Goal: Task Accomplishment & Management: Complete application form

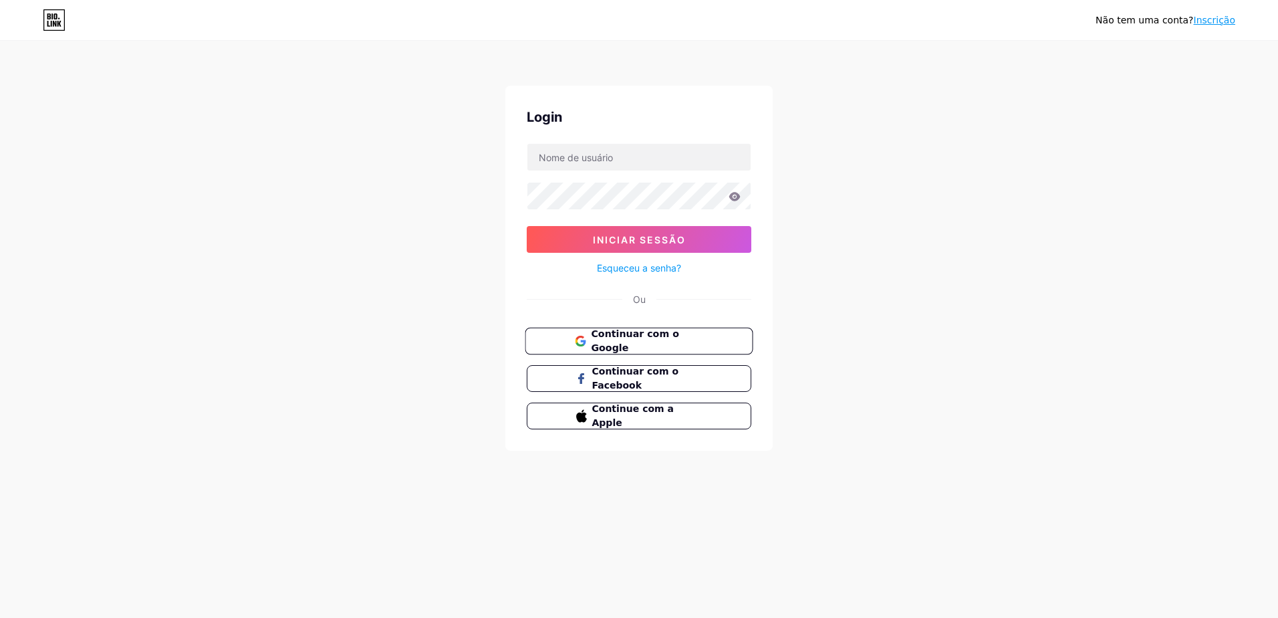
click at [671, 344] on span "Continuar com o Google" at bounding box center [647, 341] width 112 height 29
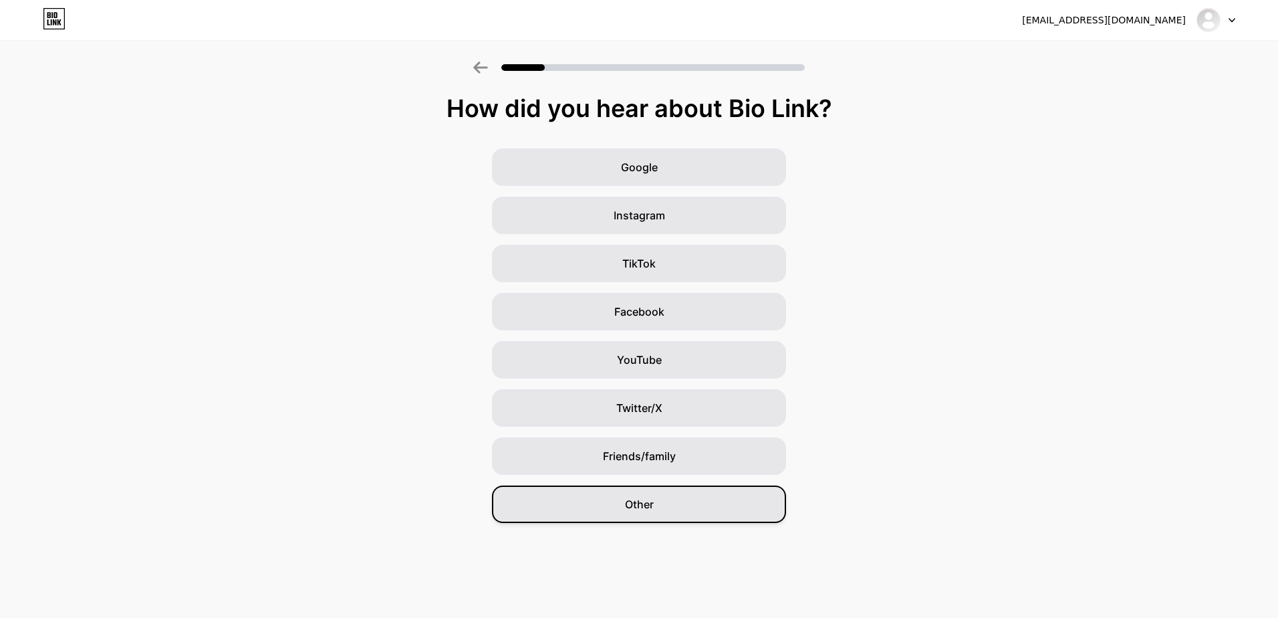
click at [707, 509] on div "Other" at bounding box center [639, 503] width 294 height 37
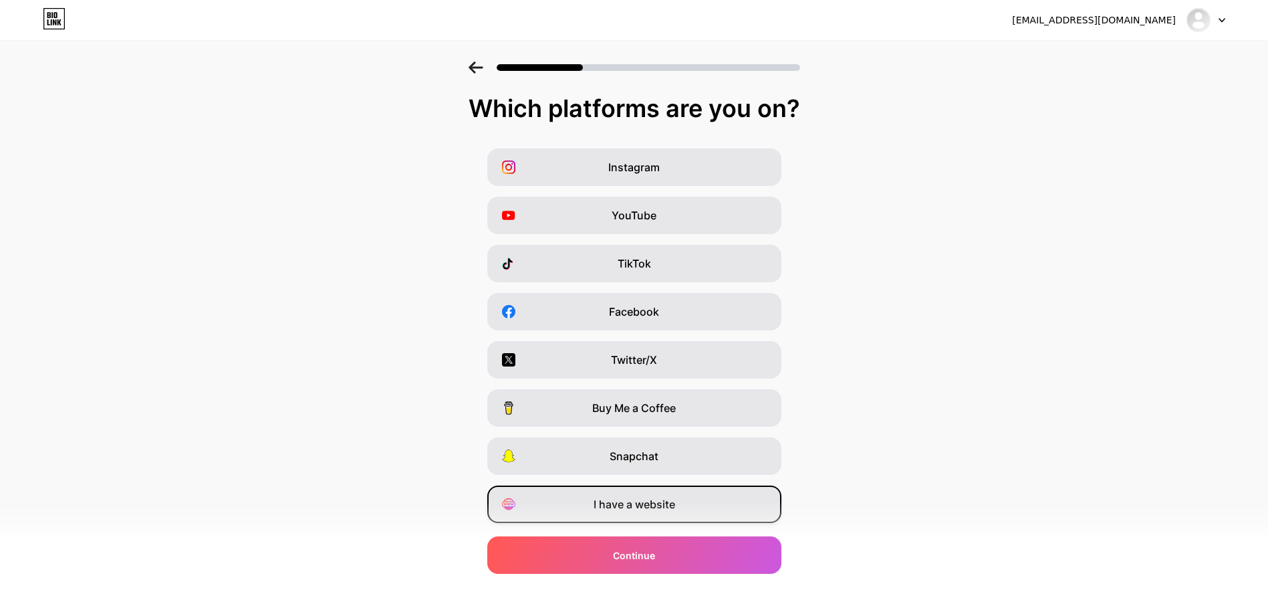
click at [649, 501] on span "I have a website" at bounding box center [635, 504] width 82 height 16
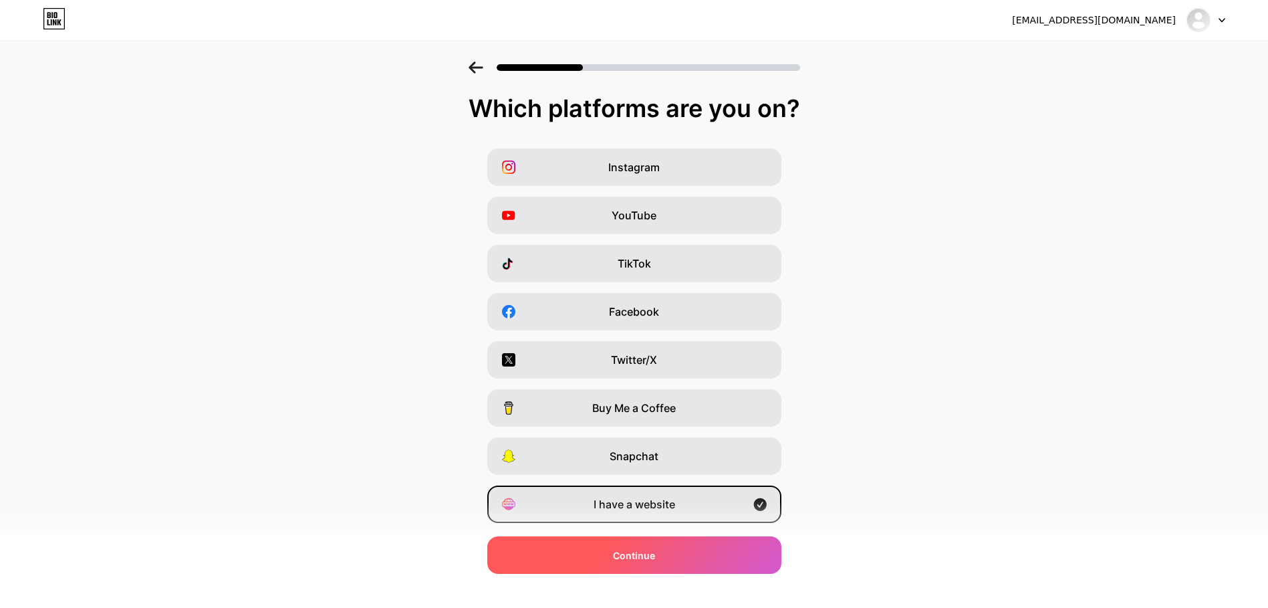
click at [673, 562] on div "Continue" at bounding box center [634, 554] width 294 height 37
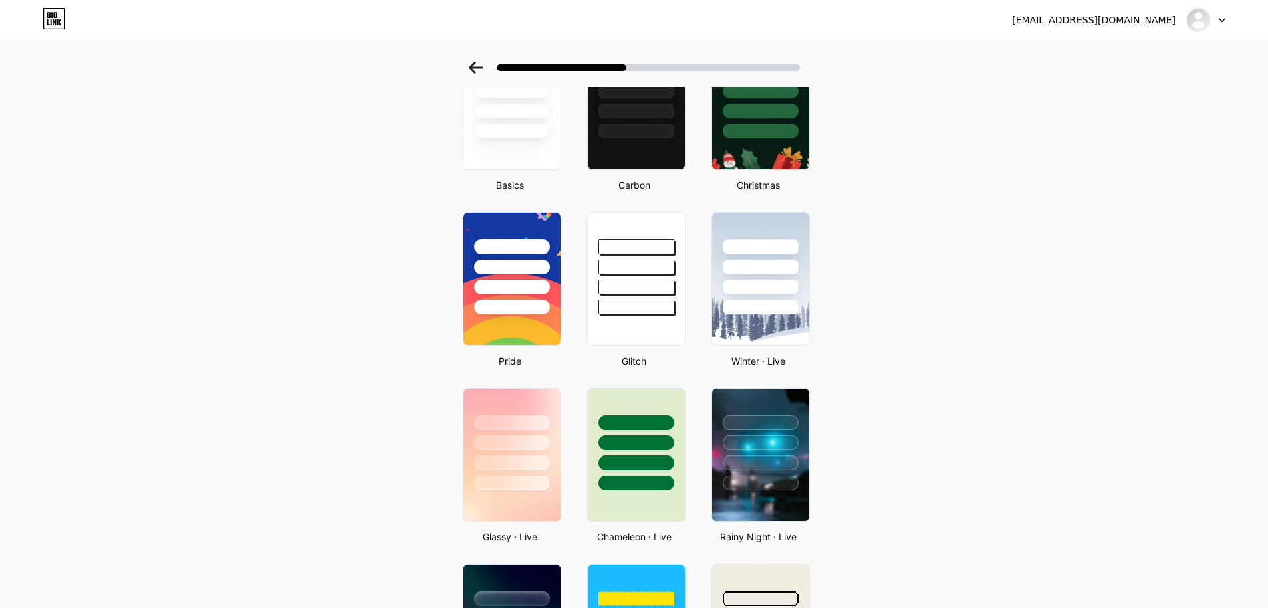
scroll to position [134, 0]
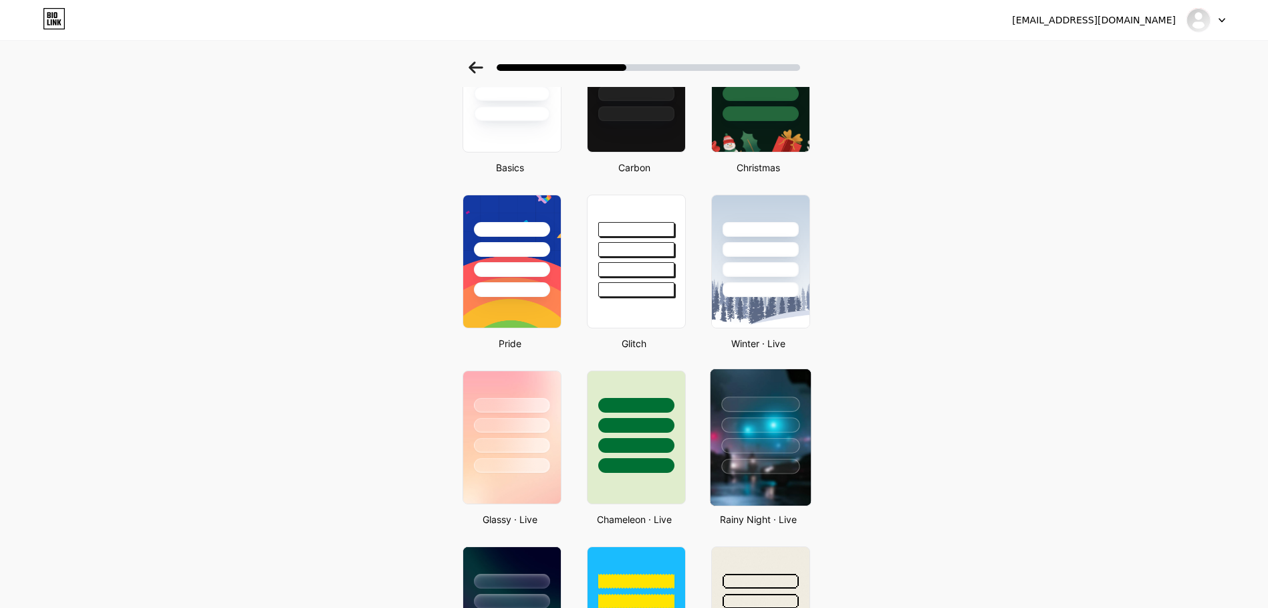
click at [776, 448] on div at bounding box center [760, 445] width 78 height 15
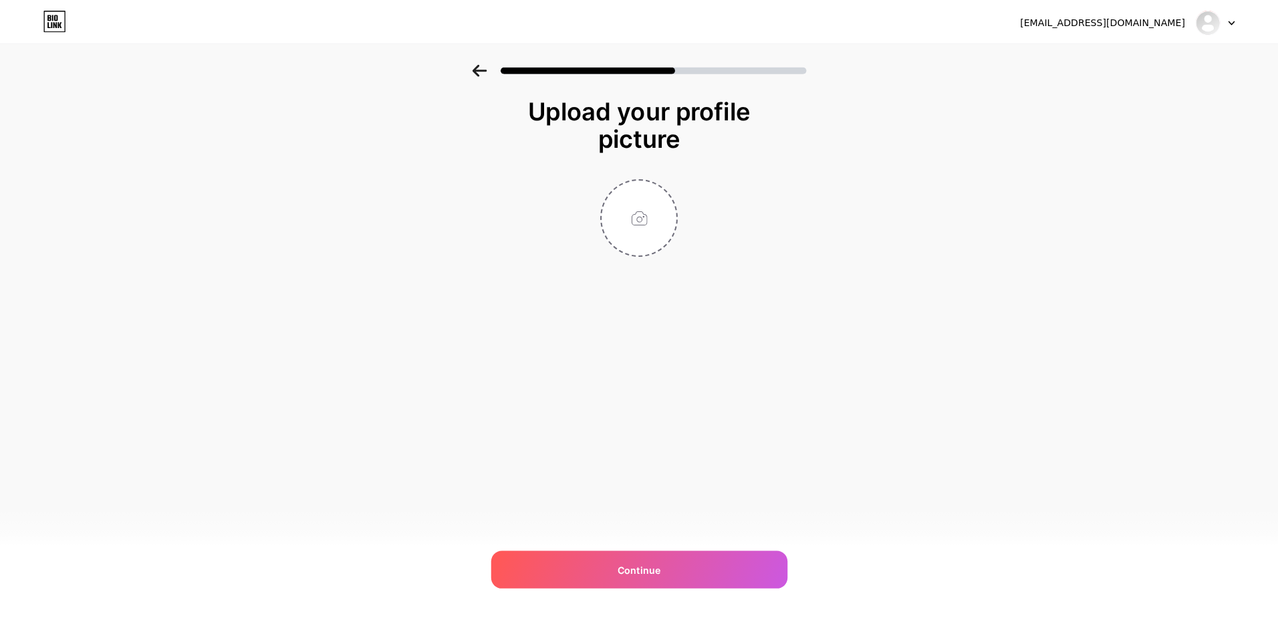
scroll to position [0, 0]
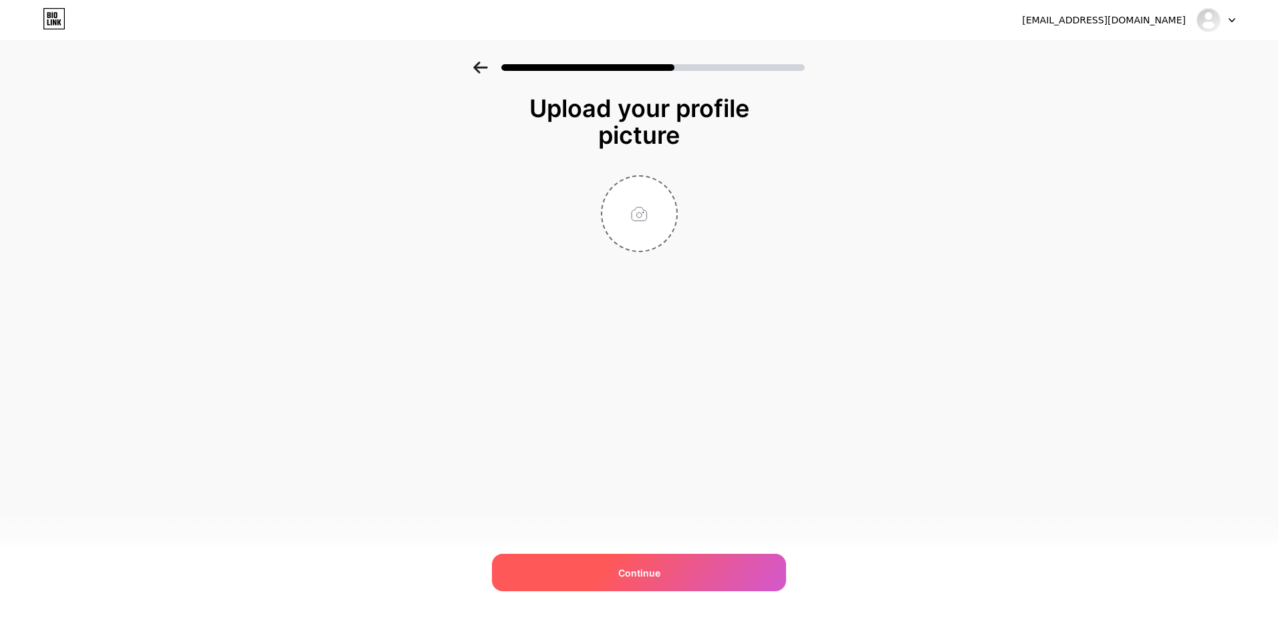
click at [698, 572] on div "Continue" at bounding box center [639, 572] width 294 height 37
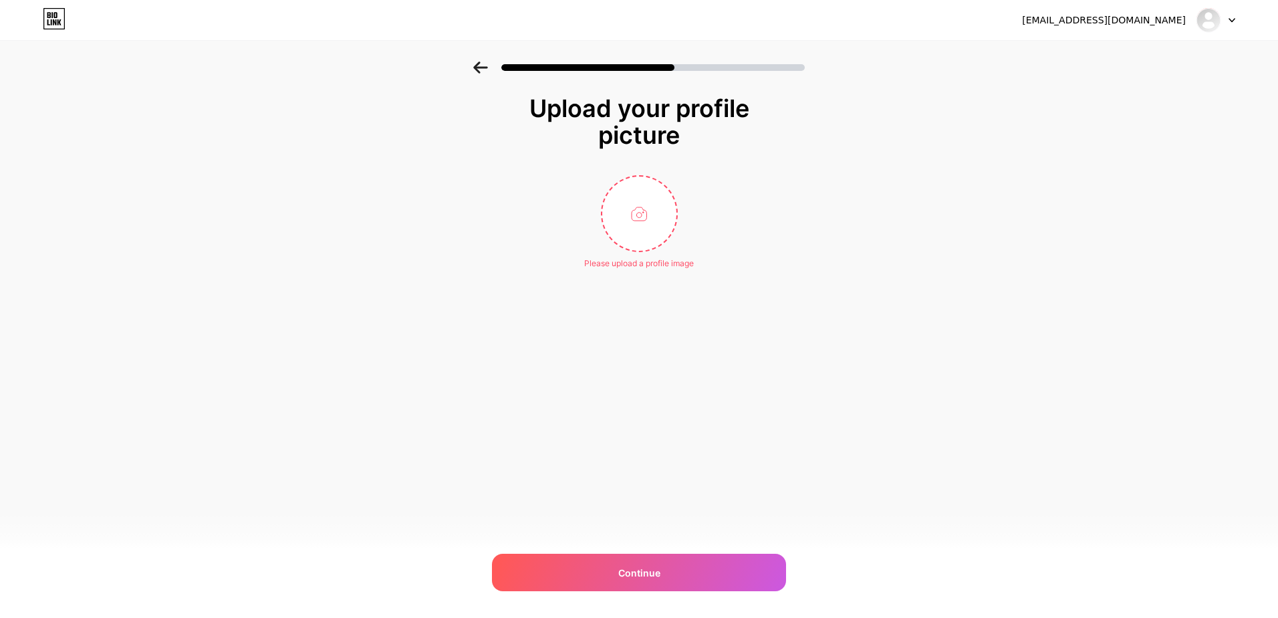
click at [1228, 22] on div at bounding box center [1216, 20] width 39 height 24
click at [1110, 57] on li "Logout" at bounding box center [1152, 55] width 166 height 36
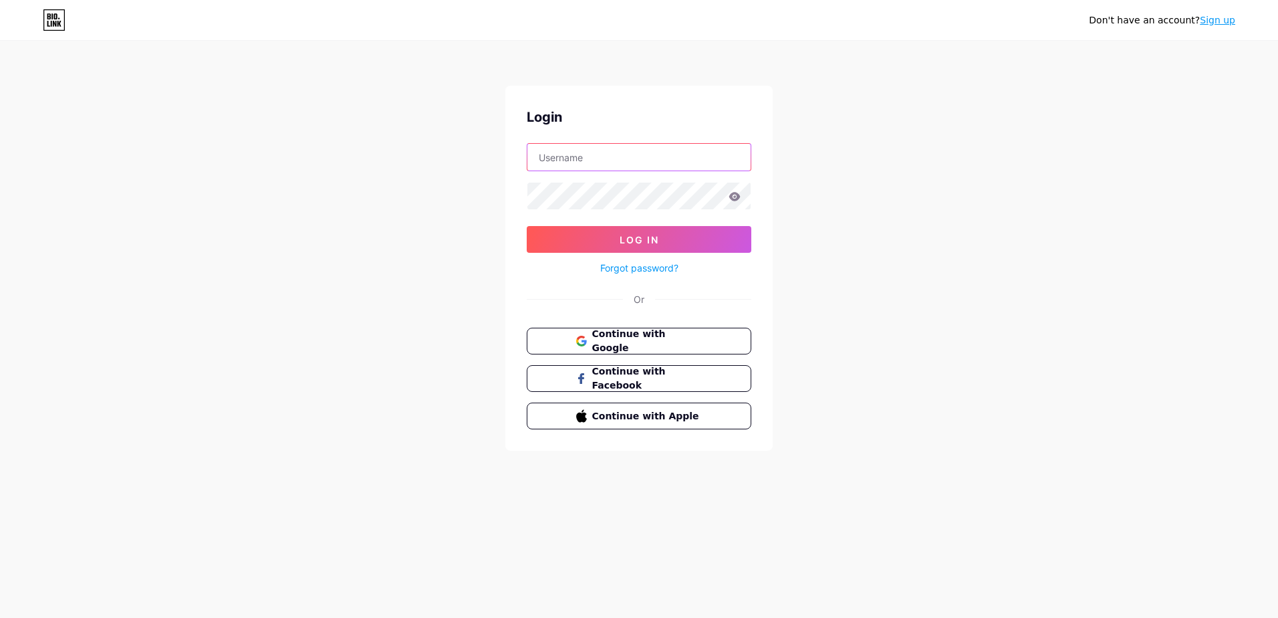
click at [653, 165] on input "text" at bounding box center [638, 157] width 223 height 27
click at [346, 185] on div "Don't have an account? Sign up Login Log In Forgot password? Or Continue with G…" at bounding box center [639, 246] width 1278 height 493
click at [584, 338] on icon at bounding box center [580, 341] width 11 height 11
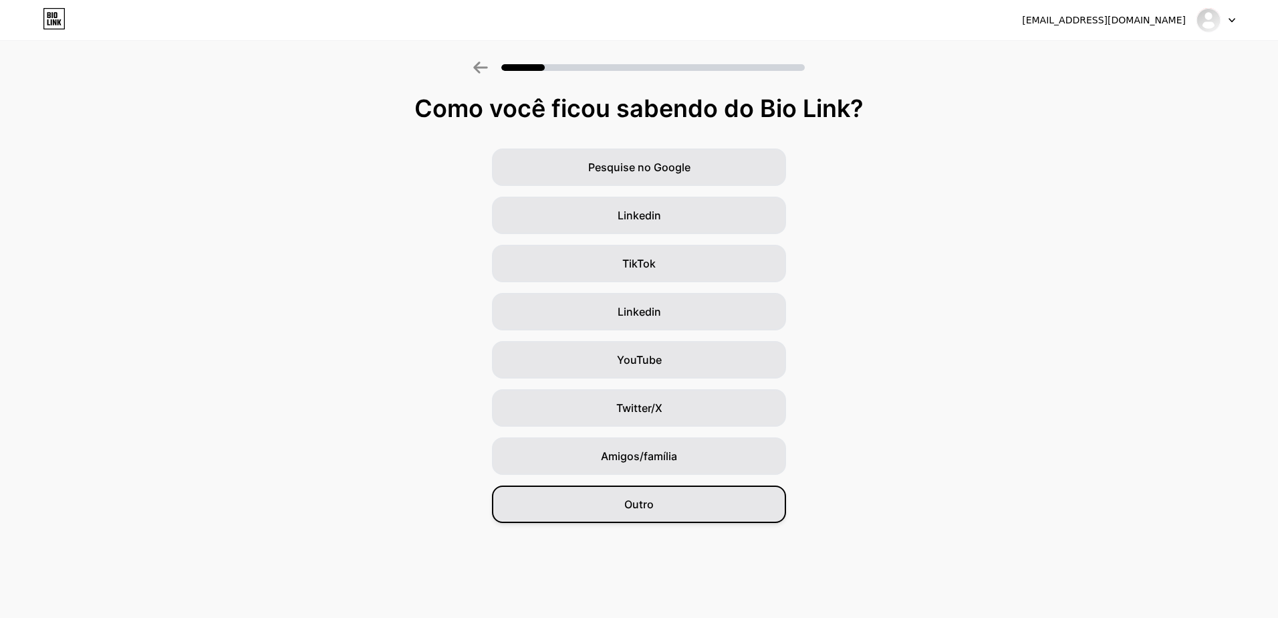
click at [697, 505] on div "Outro" at bounding box center [639, 503] width 294 height 37
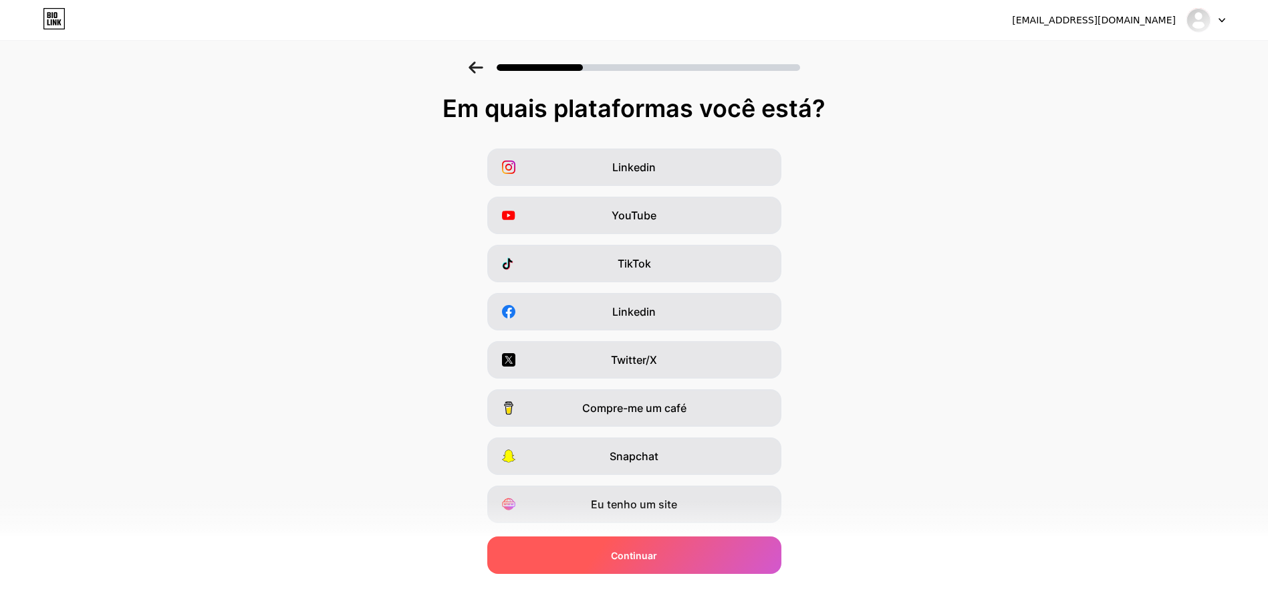
click at [695, 558] on div "Continuar" at bounding box center [634, 554] width 294 height 37
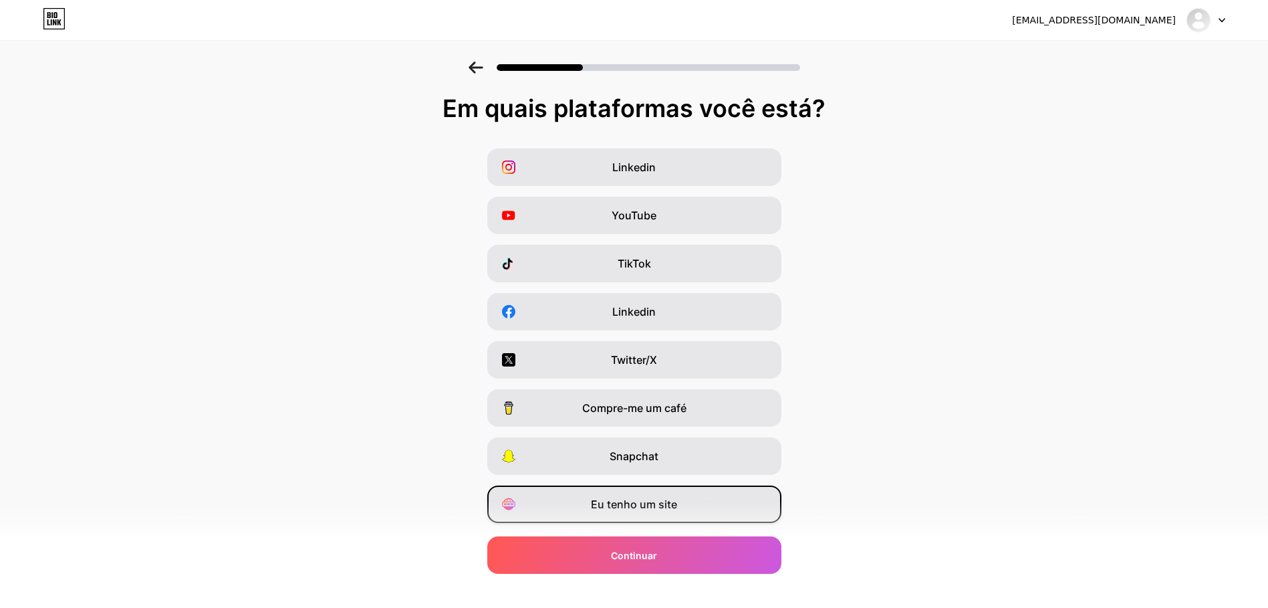
click at [625, 508] on span "Eu tenho um site" at bounding box center [634, 504] width 86 height 16
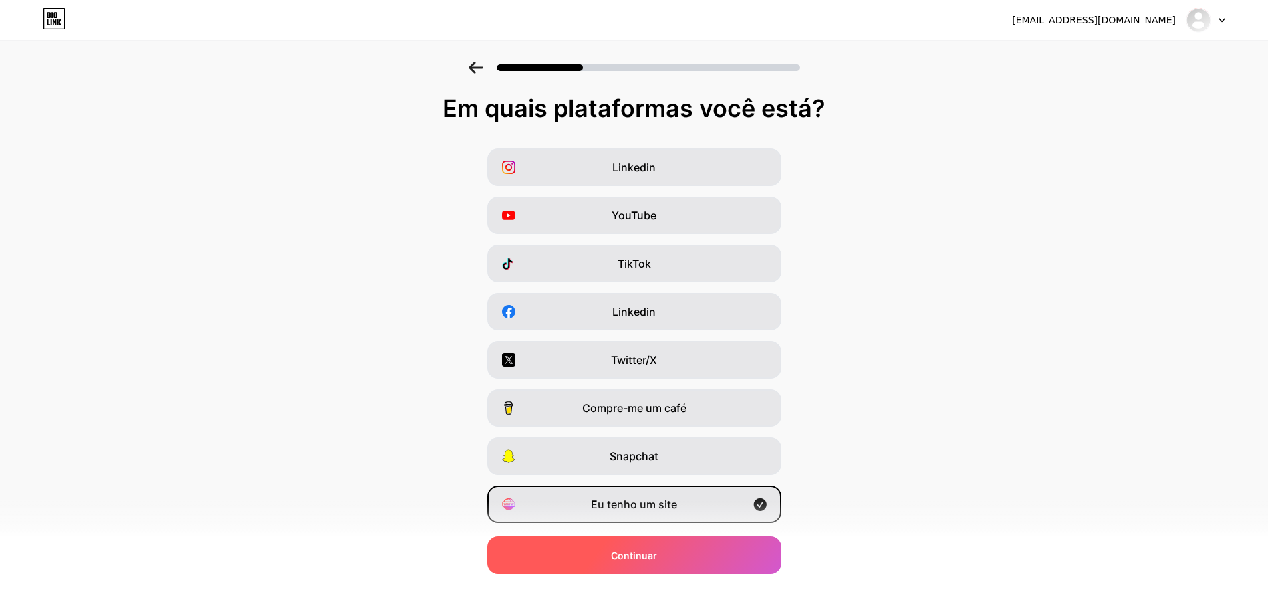
click at [684, 551] on div "Continuar" at bounding box center [634, 554] width 294 height 37
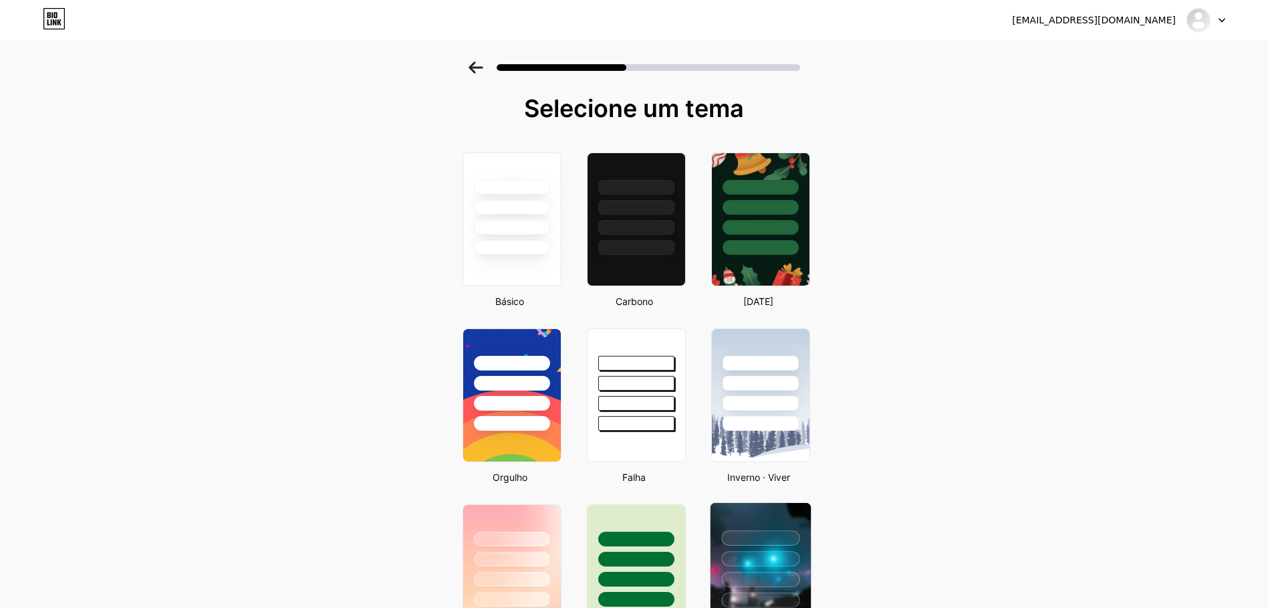
click at [795, 542] on div at bounding box center [760, 537] width 78 height 15
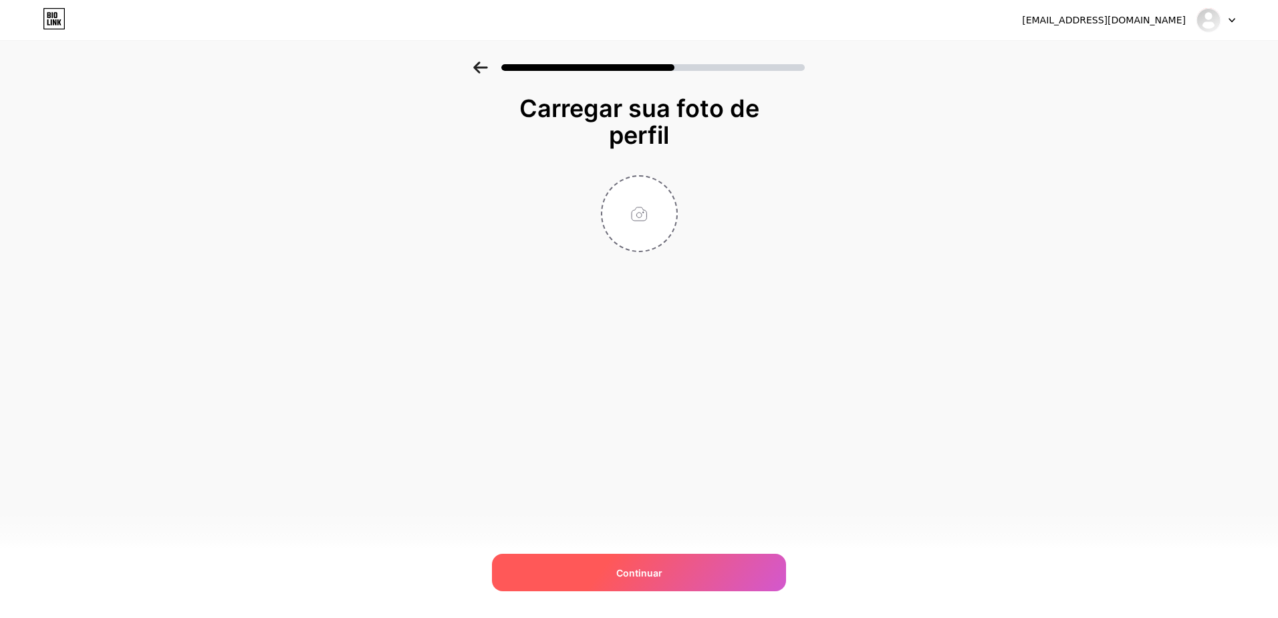
click at [671, 570] on div "Continuar" at bounding box center [639, 572] width 294 height 37
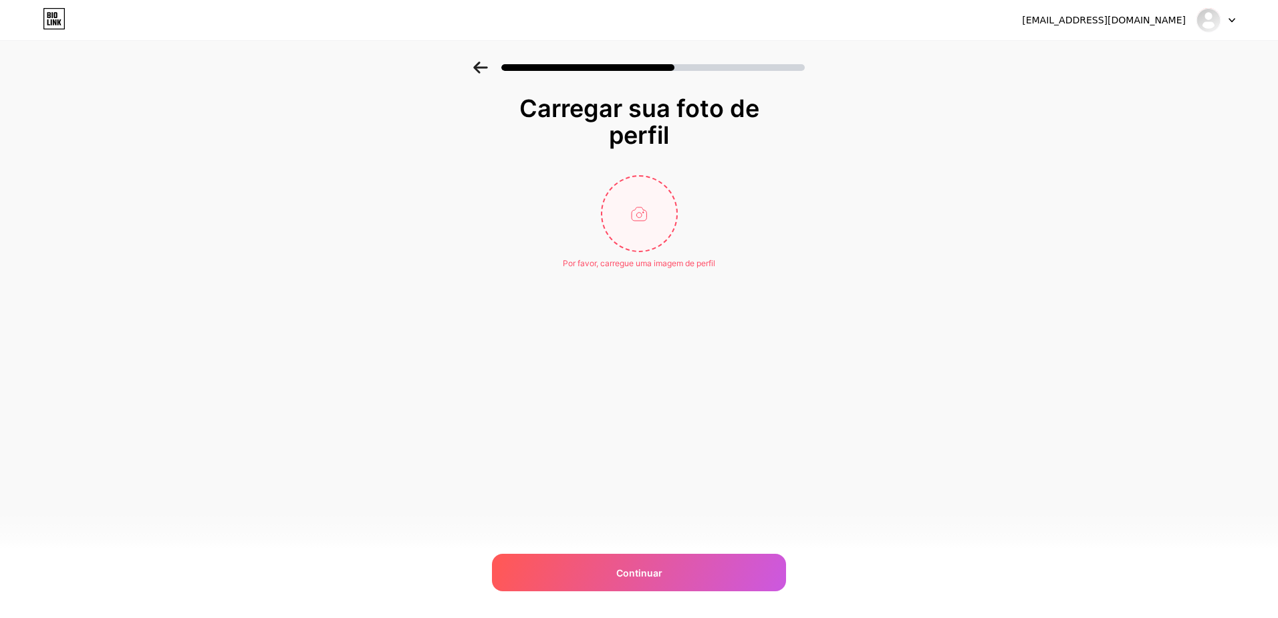
click at [645, 224] on input "file" at bounding box center [639, 213] width 74 height 74
type input "C:\fakepath\baixados.jpg"
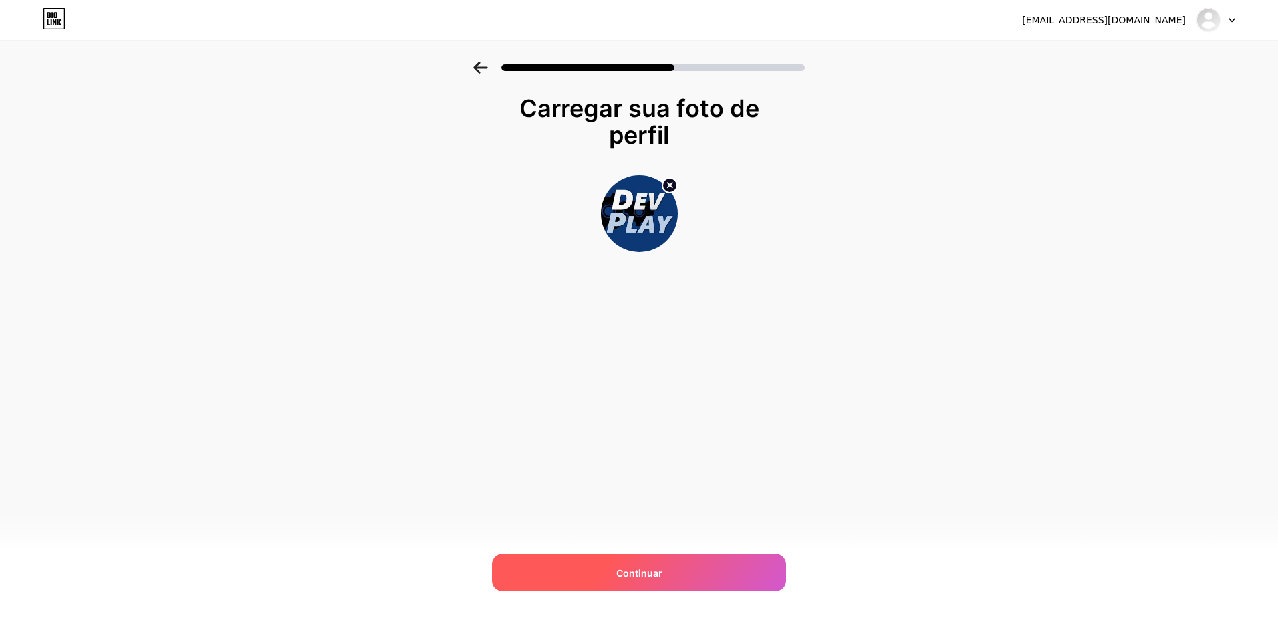
click at [663, 564] on div "Continuar" at bounding box center [639, 572] width 294 height 37
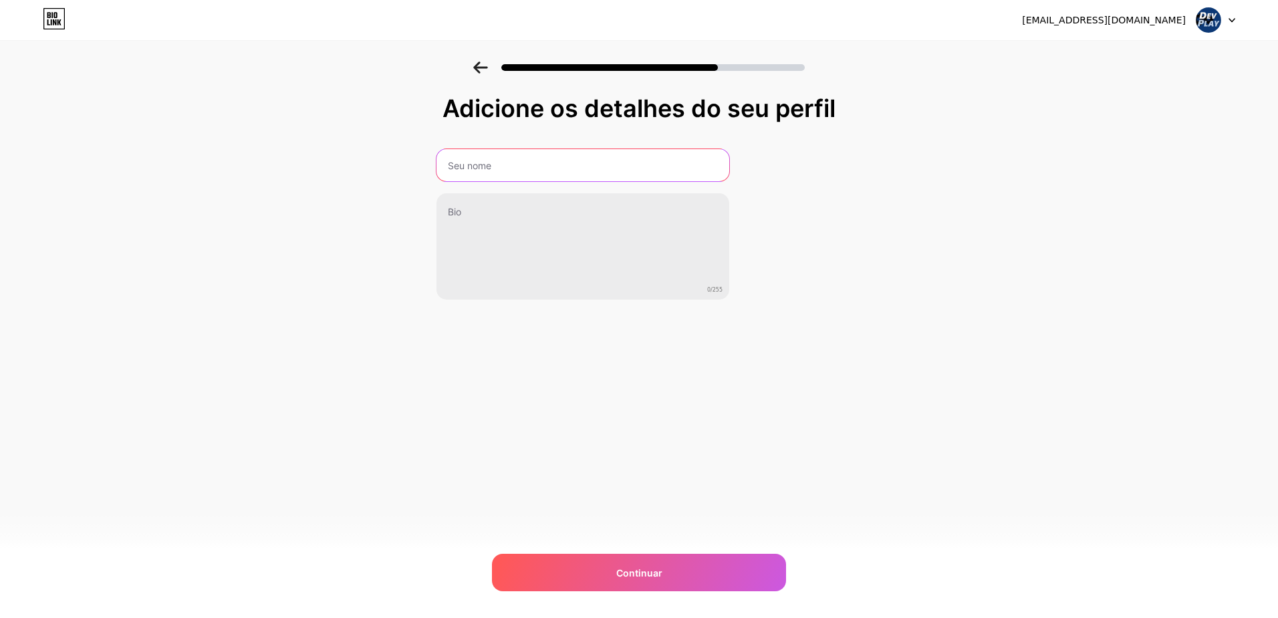
click at [570, 169] on input "text" at bounding box center [583, 165] width 293 height 32
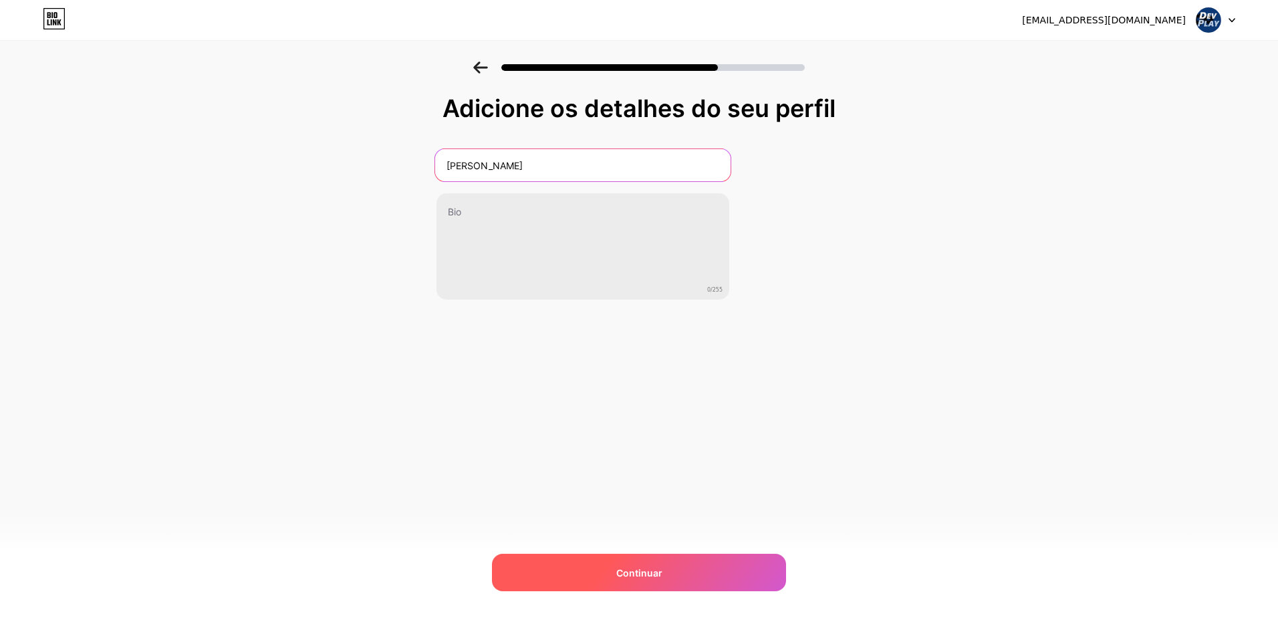
type input "DEV PLLAY"
click at [643, 572] on span "Continuar" at bounding box center [639, 573] width 46 height 14
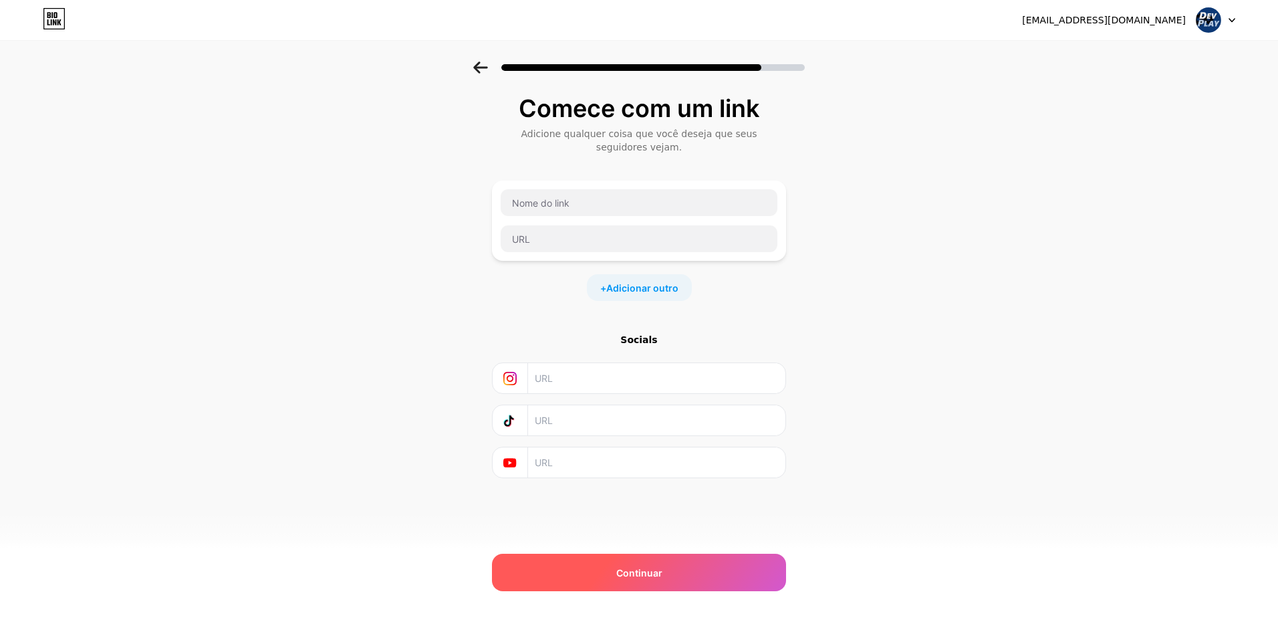
click at [638, 577] on span "Continuar" at bounding box center [639, 573] width 46 height 14
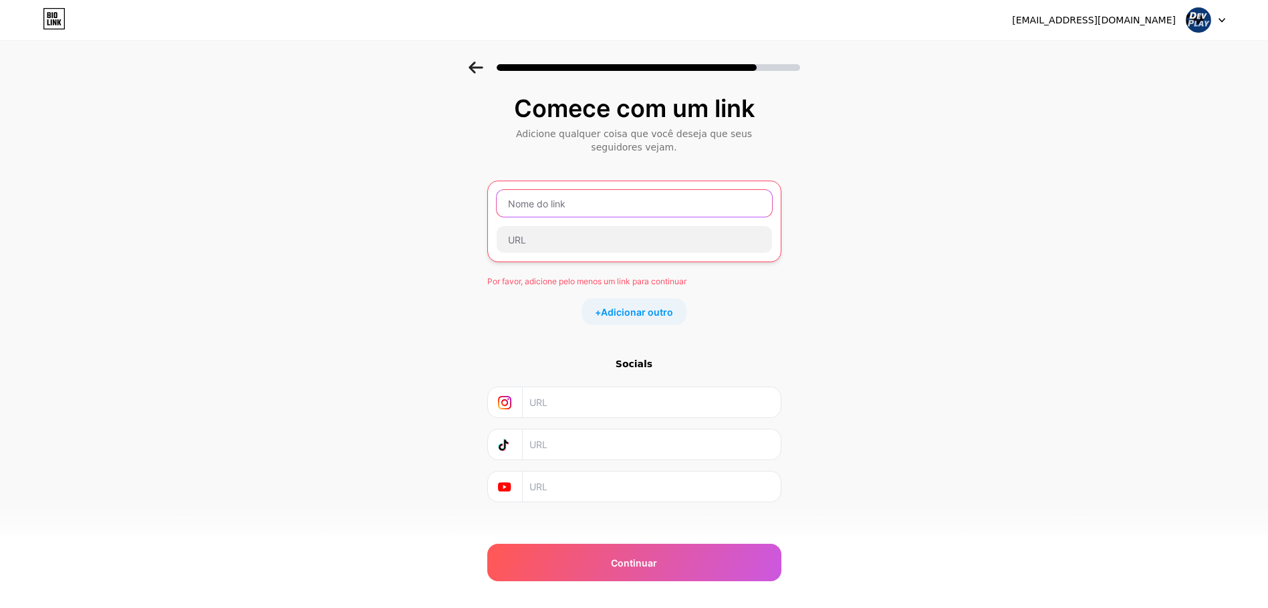
click at [597, 209] on input "text" at bounding box center [634, 203] width 275 height 27
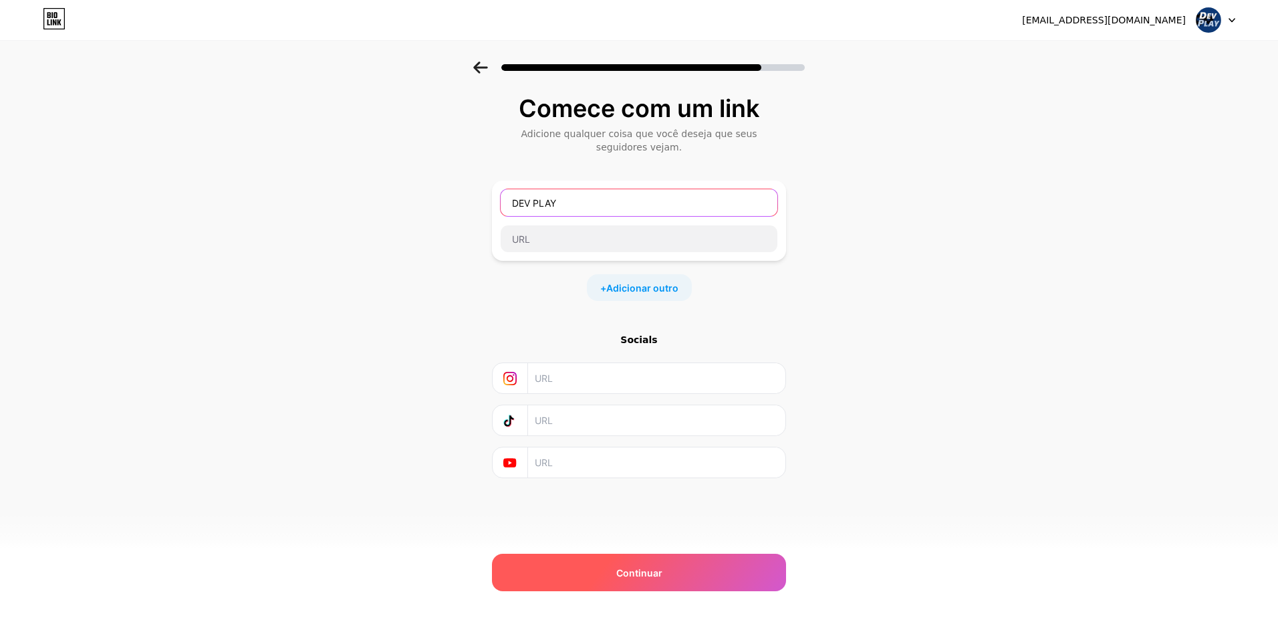
type input "DEV PLAY"
click at [657, 583] on div "Continuar" at bounding box center [639, 572] width 294 height 37
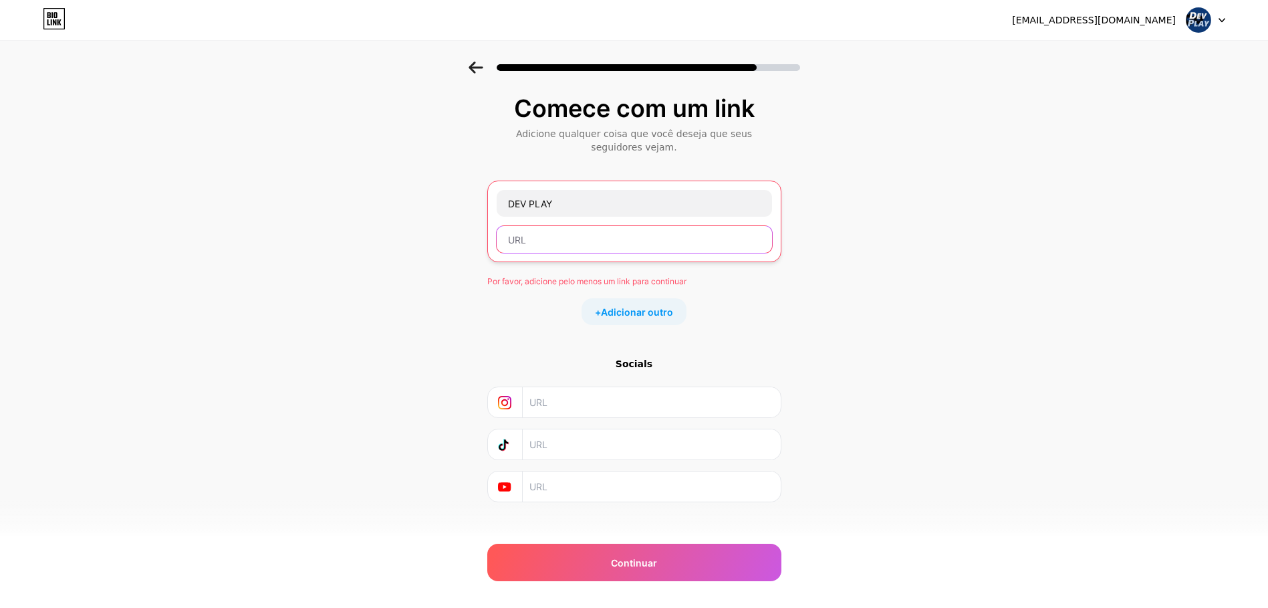
click at [574, 243] on input "text" at bounding box center [634, 239] width 275 height 27
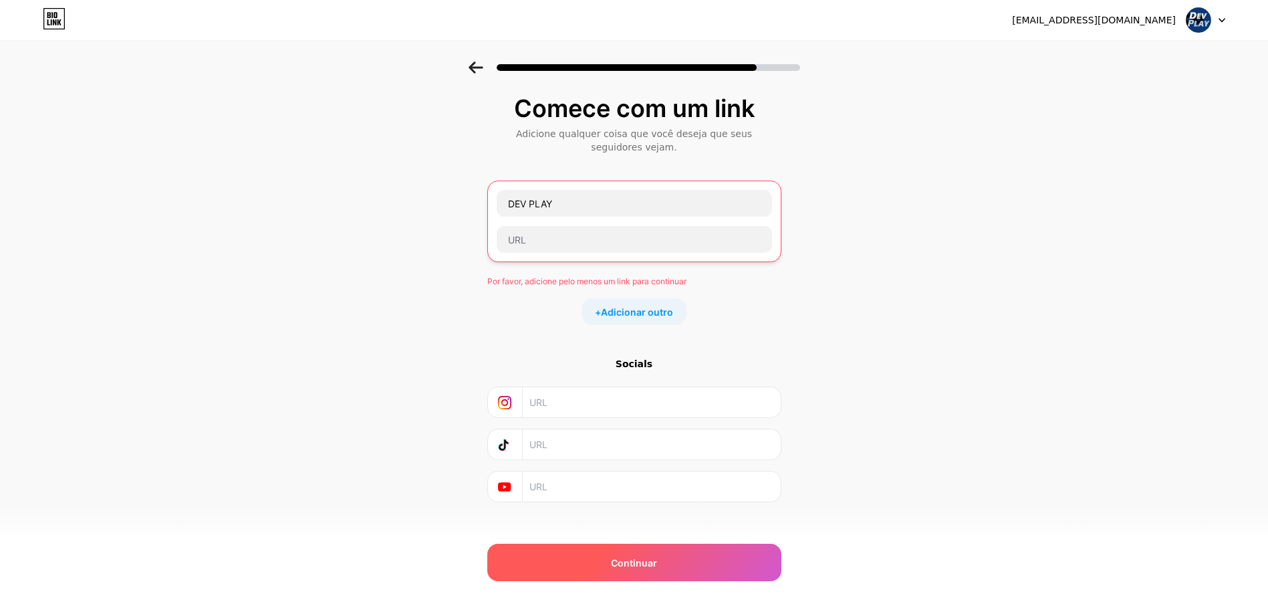
click at [675, 563] on div "Continuar" at bounding box center [634, 562] width 294 height 37
click at [650, 305] on span "Adicionar outro" at bounding box center [637, 312] width 72 height 14
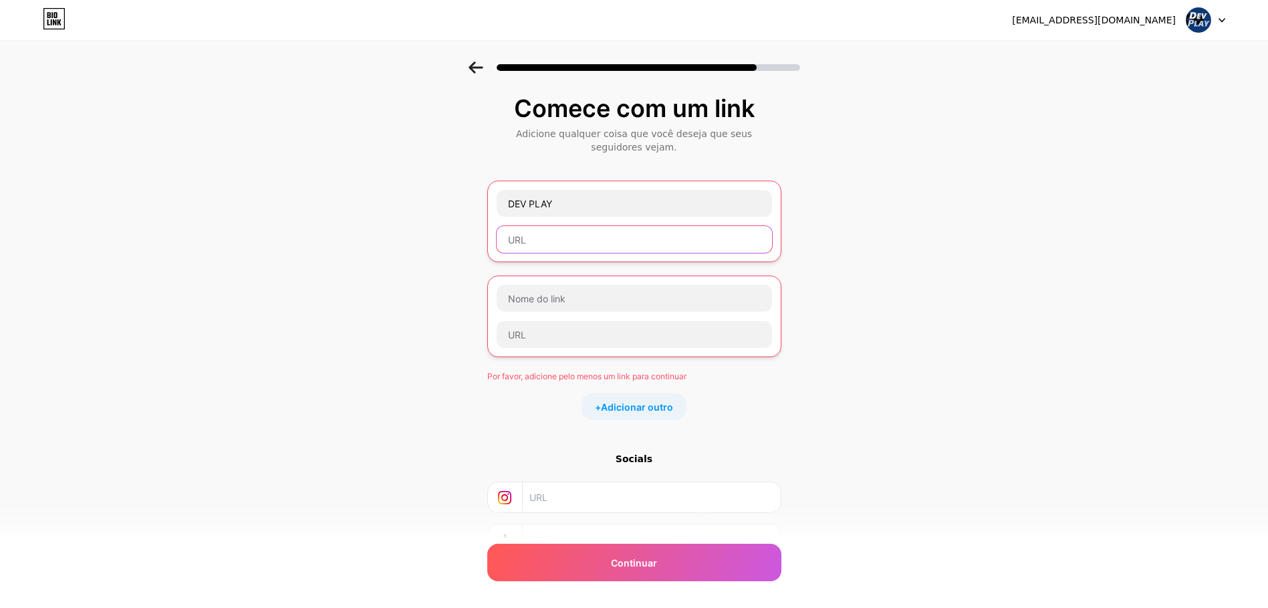
click at [590, 250] on input "text" at bounding box center [634, 239] width 275 height 27
click at [586, 239] on input "text" at bounding box center [634, 239] width 275 height 27
click at [586, 238] on input "text" at bounding box center [634, 239] width 275 height 27
click at [1207, 25] on img at bounding box center [1198, 19] width 25 height 25
click at [1103, 62] on li "Logout" at bounding box center [1142, 55] width 166 height 36
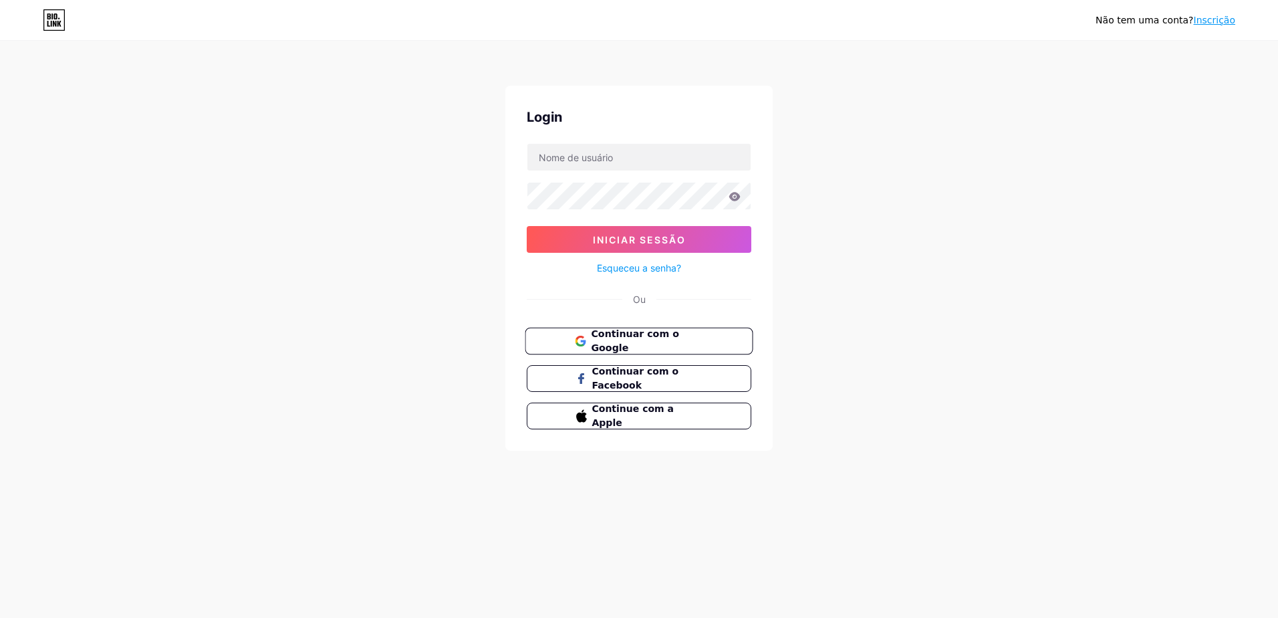
click at [641, 344] on span "Continuar com o Google" at bounding box center [647, 341] width 112 height 29
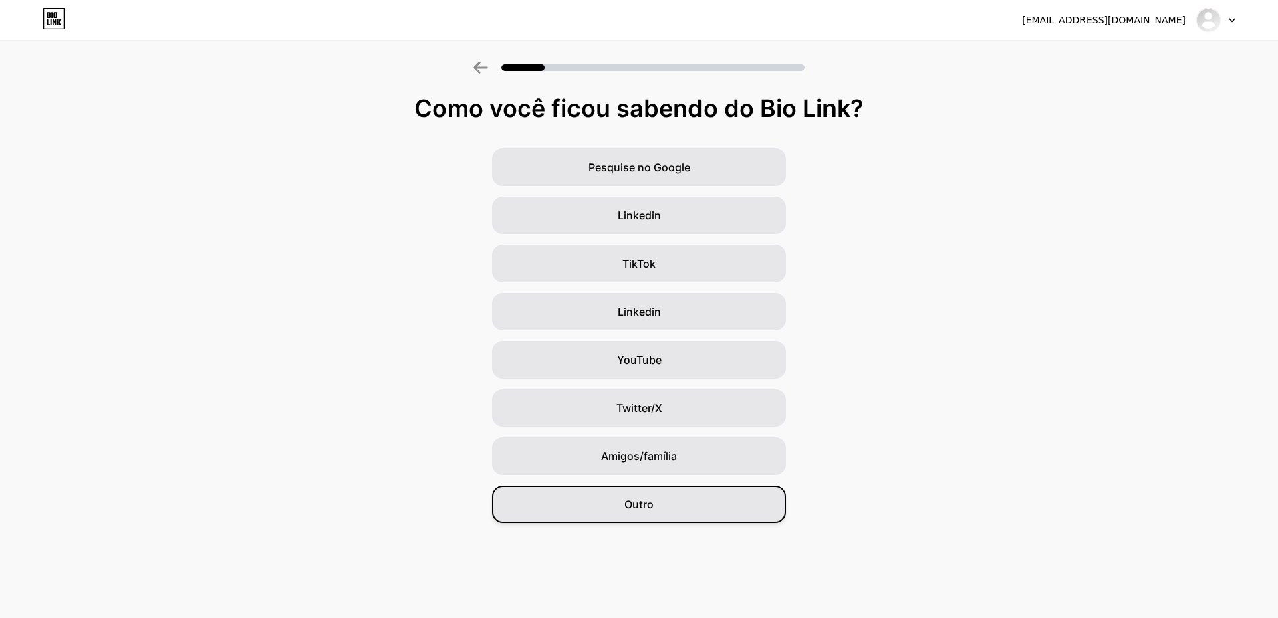
click at [697, 503] on div "Outro" at bounding box center [639, 503] width 294 height 37
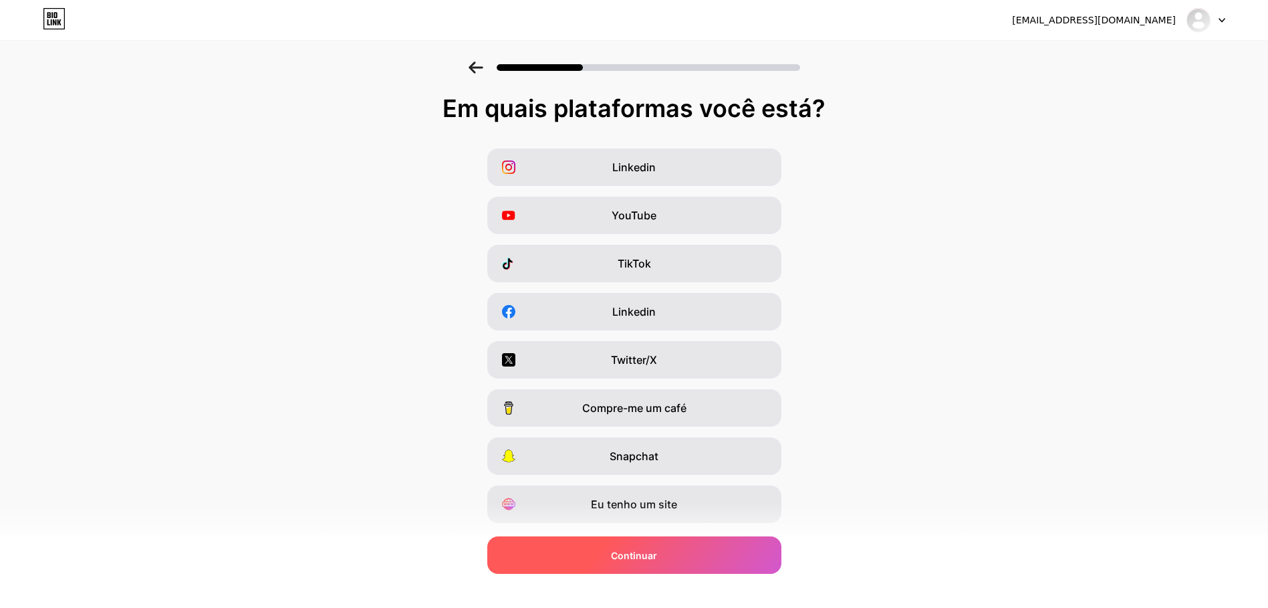
click at [653, 560] on span "Continuar" at bounding box center [634, 555] width 46 height 14
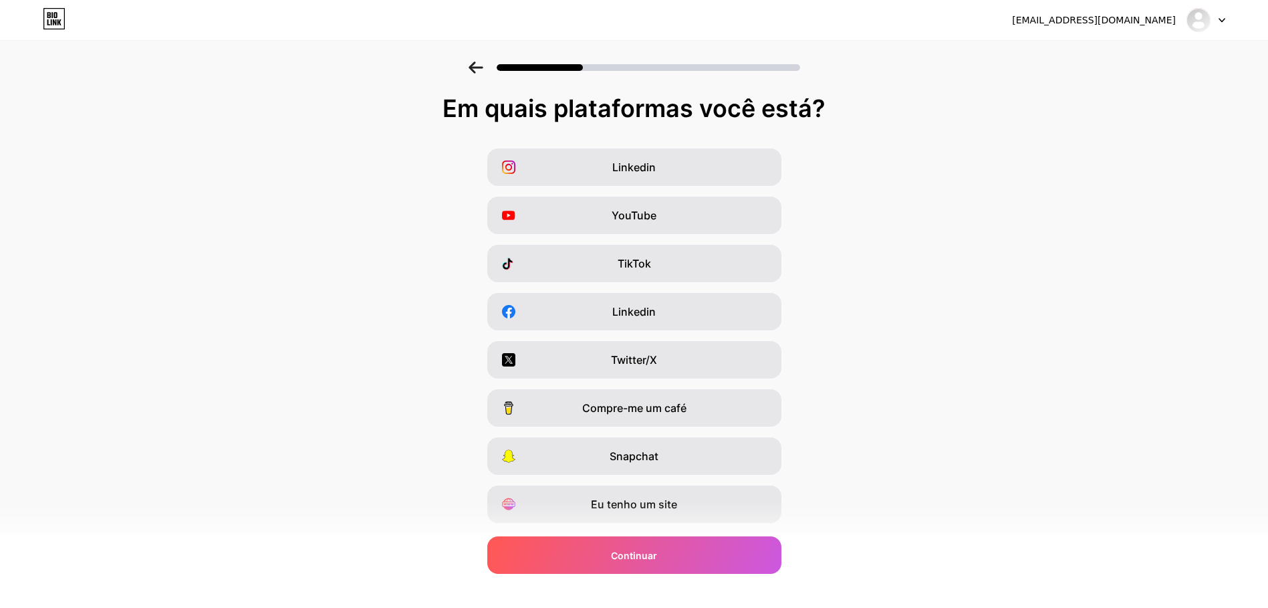
click at [479, 66] on icon at bounding box center [476, 68] width 15 height 12
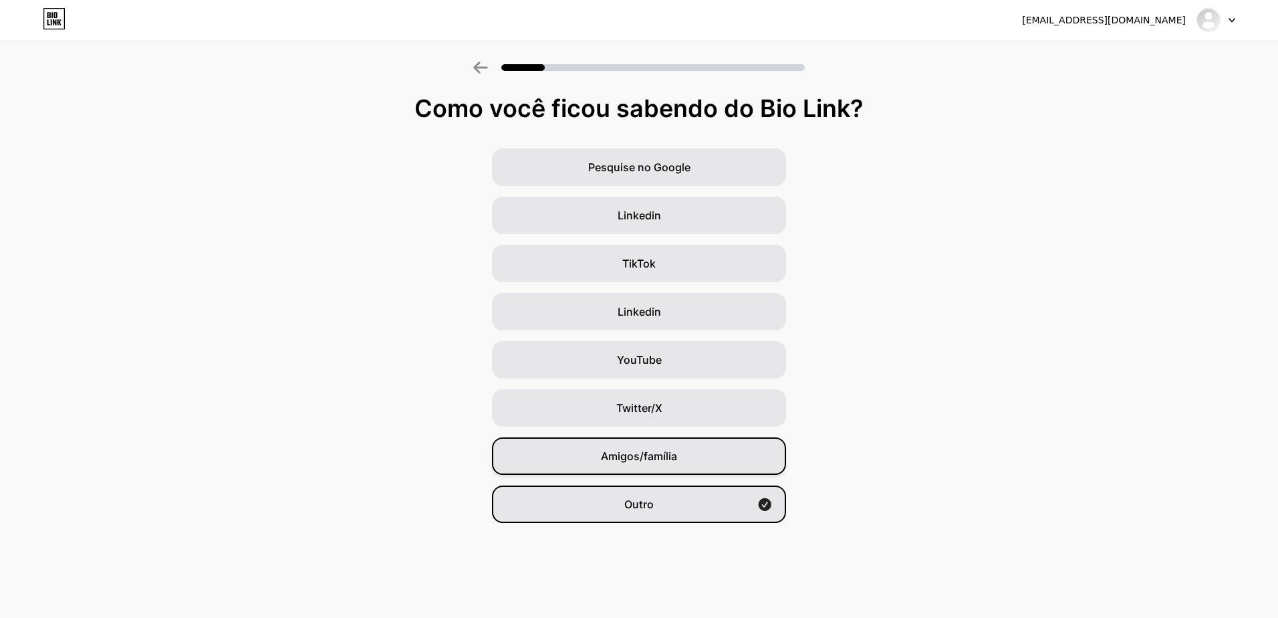
click at [628, 458] on span "Amigos/família" at bounding box center [639, 456] width 76 height 16
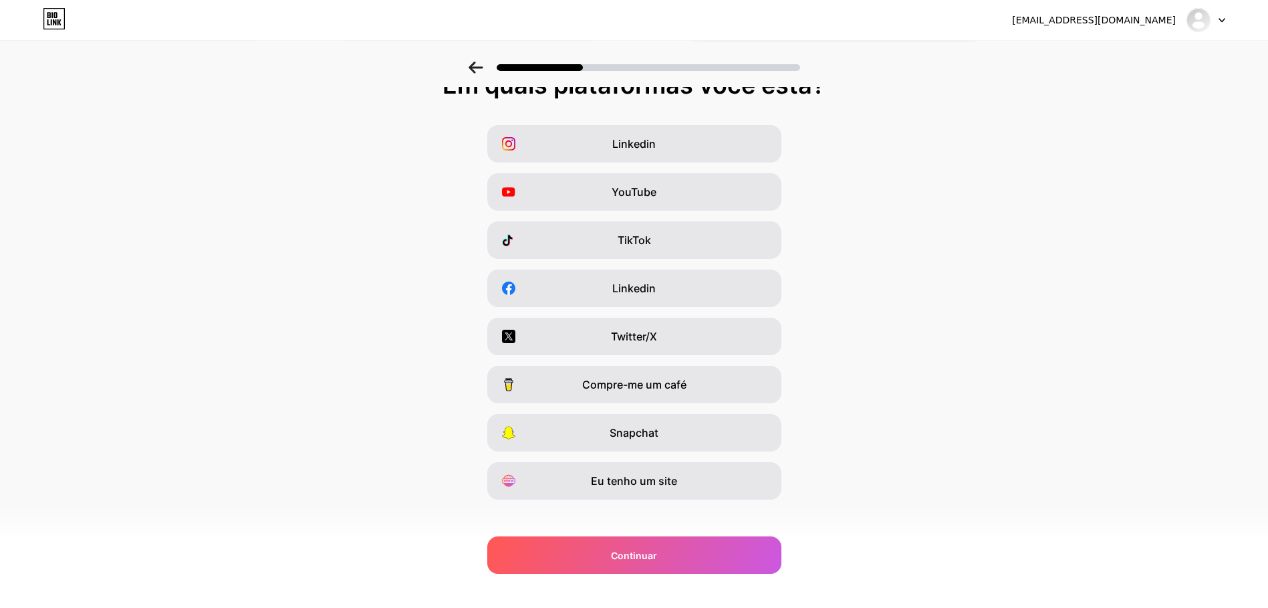
scroll to position [35, 0]
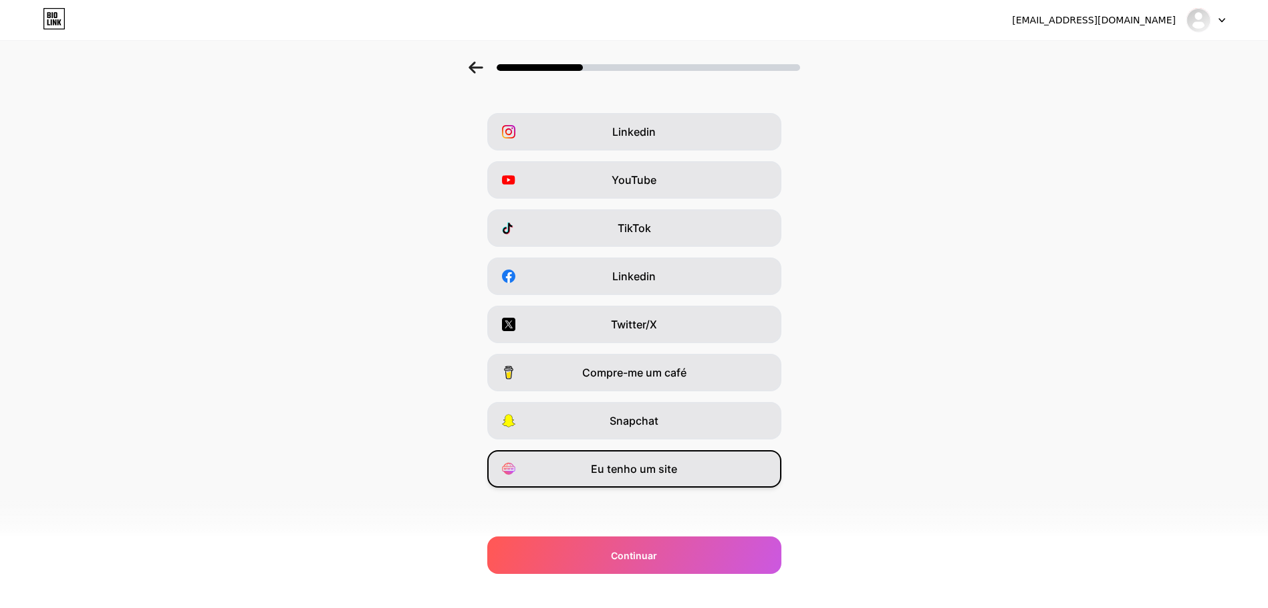
click at [689, 483] on div "Eu tenho um site" at bounding box center [634, 468] width 294 height 37
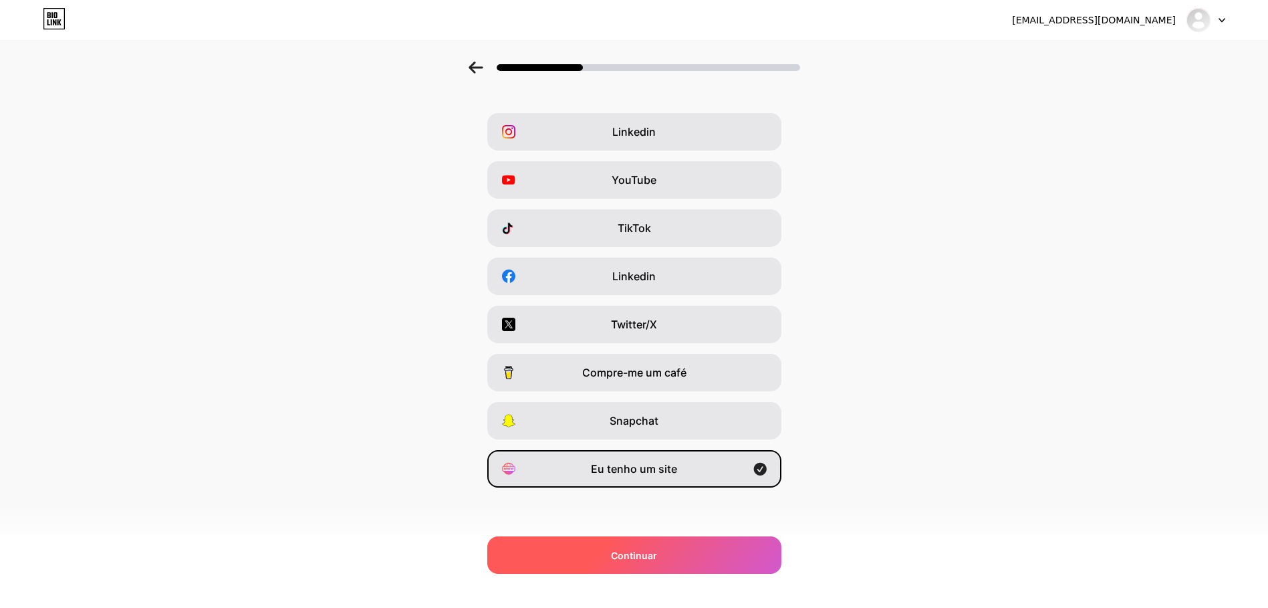
click at [687, 555] on div "Continuar" at bounding box center [634, 554] width 294 height 37
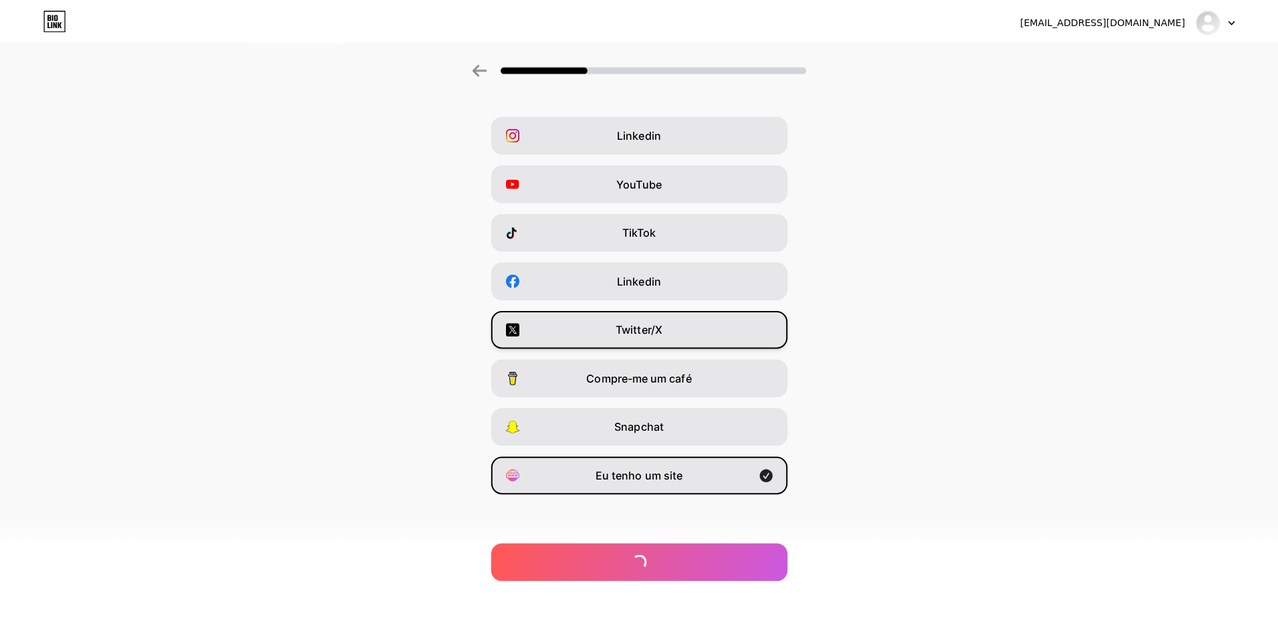
scroll to position [0, 0]
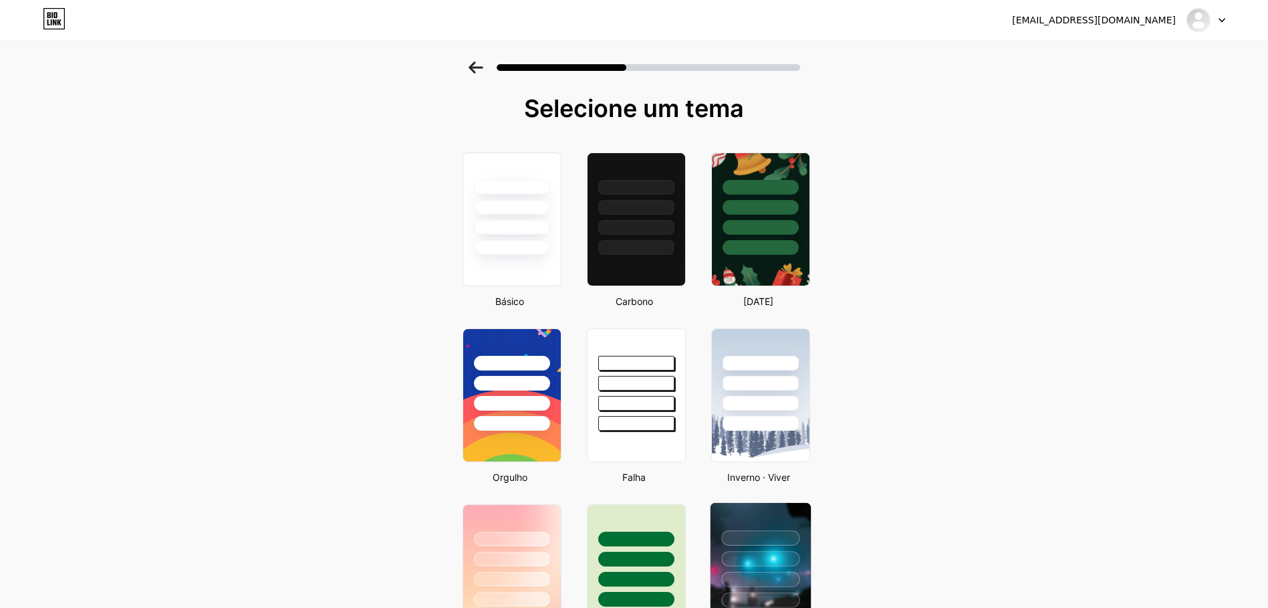
click at [783, 534] on div at bounding box center [760, 537] width 78 height 15
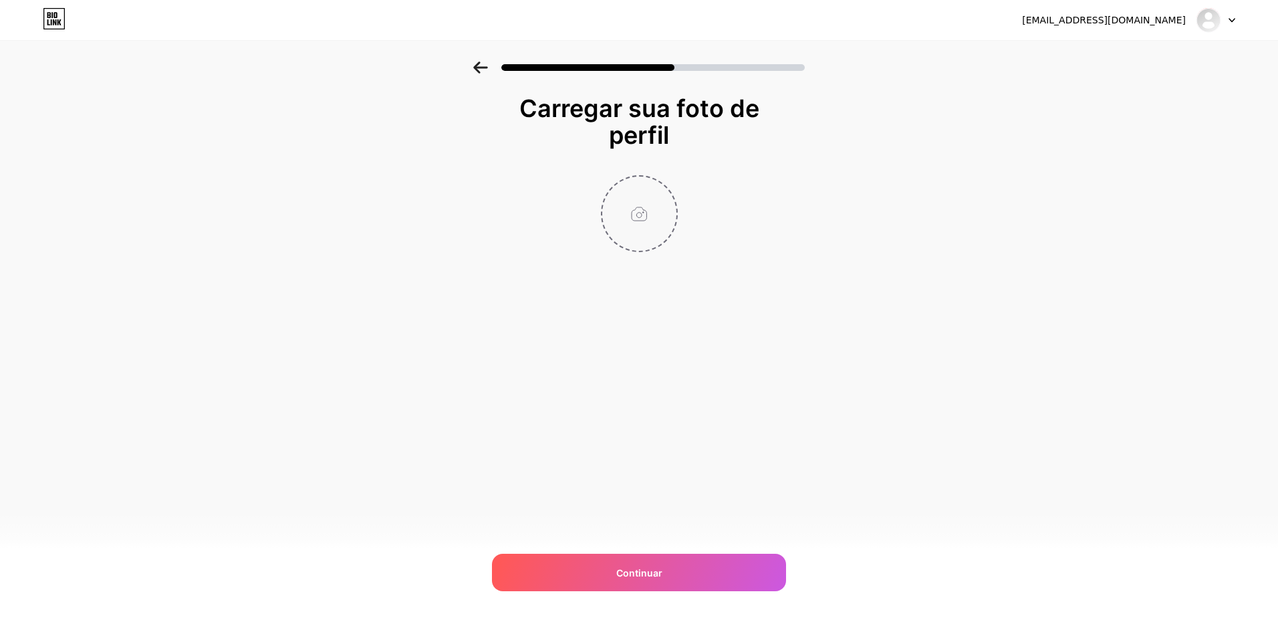
click at [632, 229] on input "file" at bounding box center [639, 213] width 74 height 74
type input "C:\fakepath\baixados.jpg"
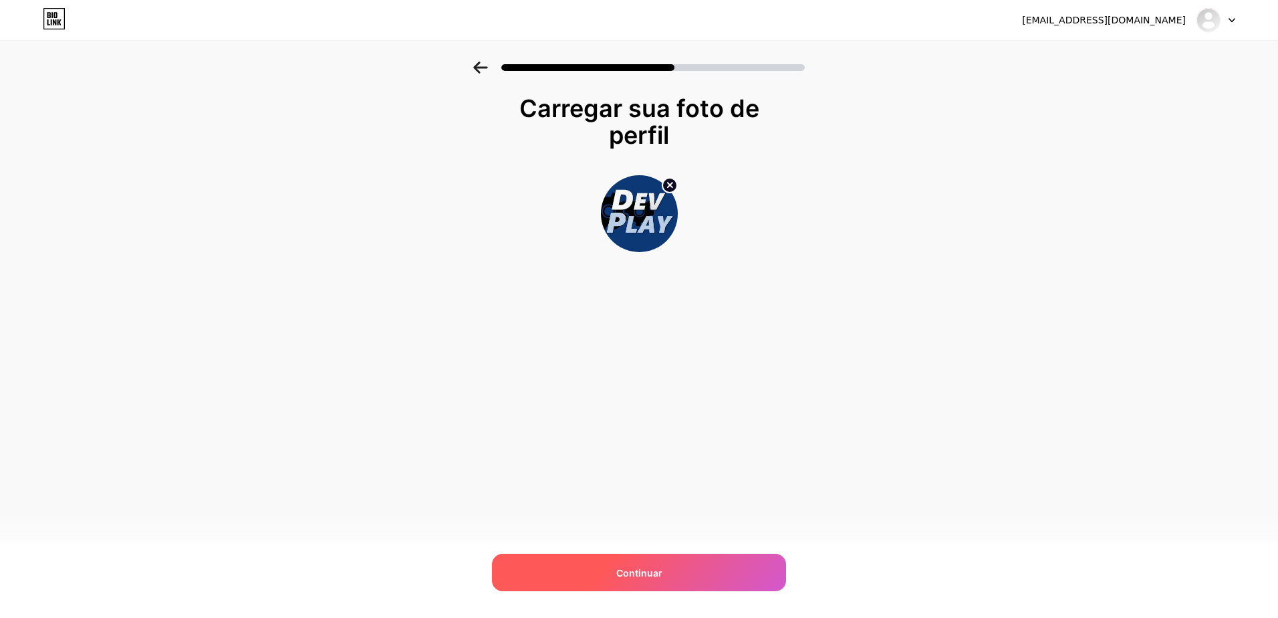
click at [656, 576] on span "Continuar" at bounding box center [639, 573] width 46 height 14
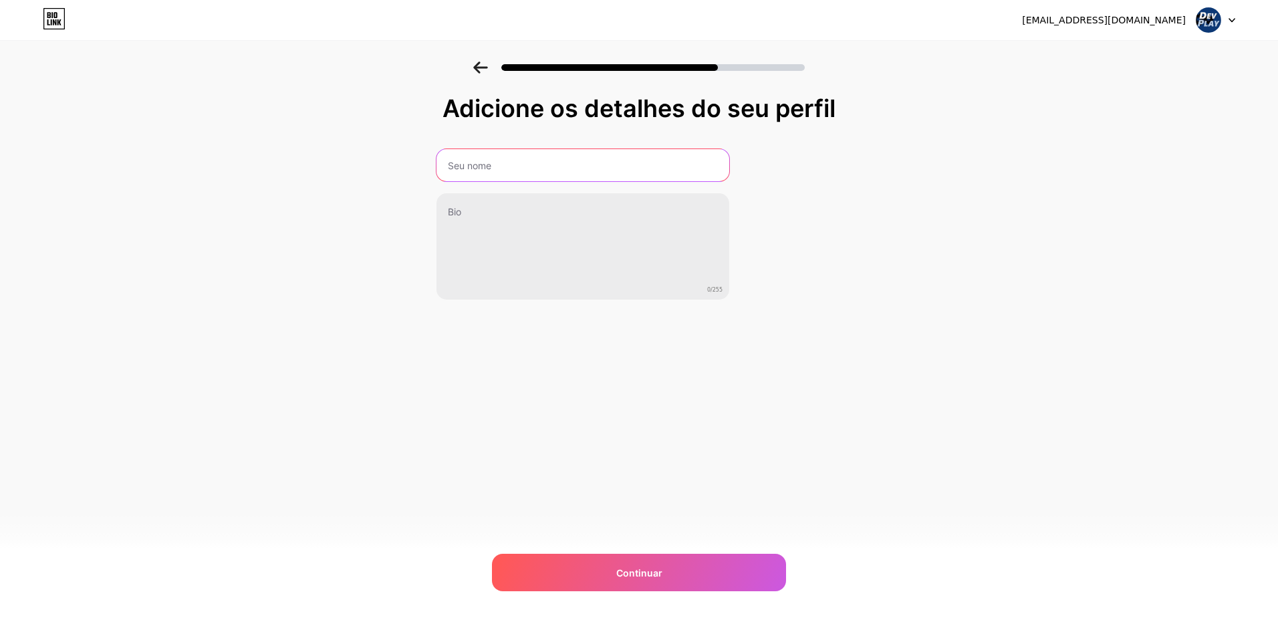
click at [559, 162] on input "text" at bounding box center [583, 165] width 293 height 32
type input "DEV PLAY"
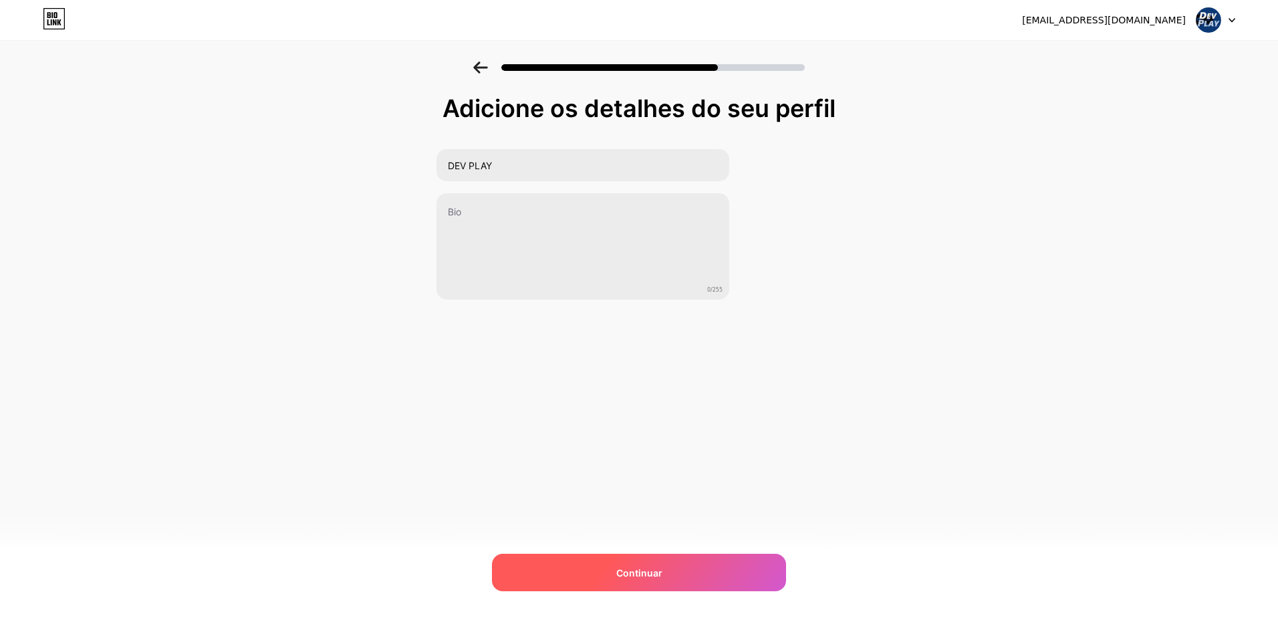
click at [634, 559] on div "Continuar" at bounding box center [639, 572] width 294 height 37
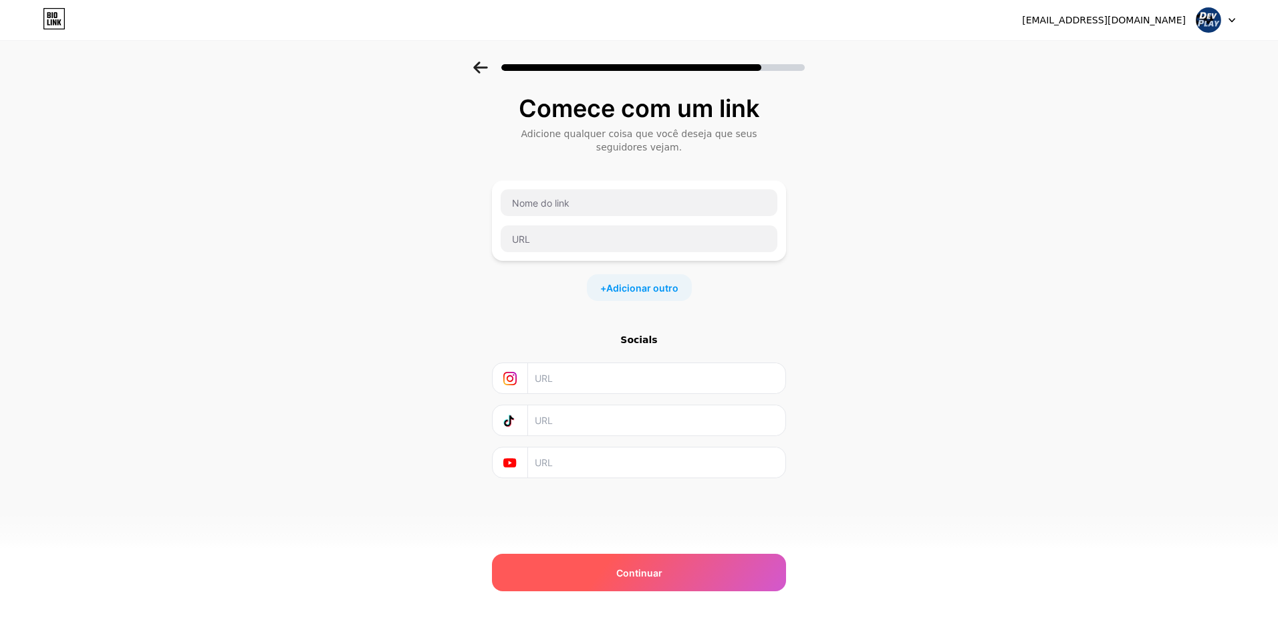
click at [636, 582] on div "Continuar" at bounding box center [639, 572] width 294 height 37
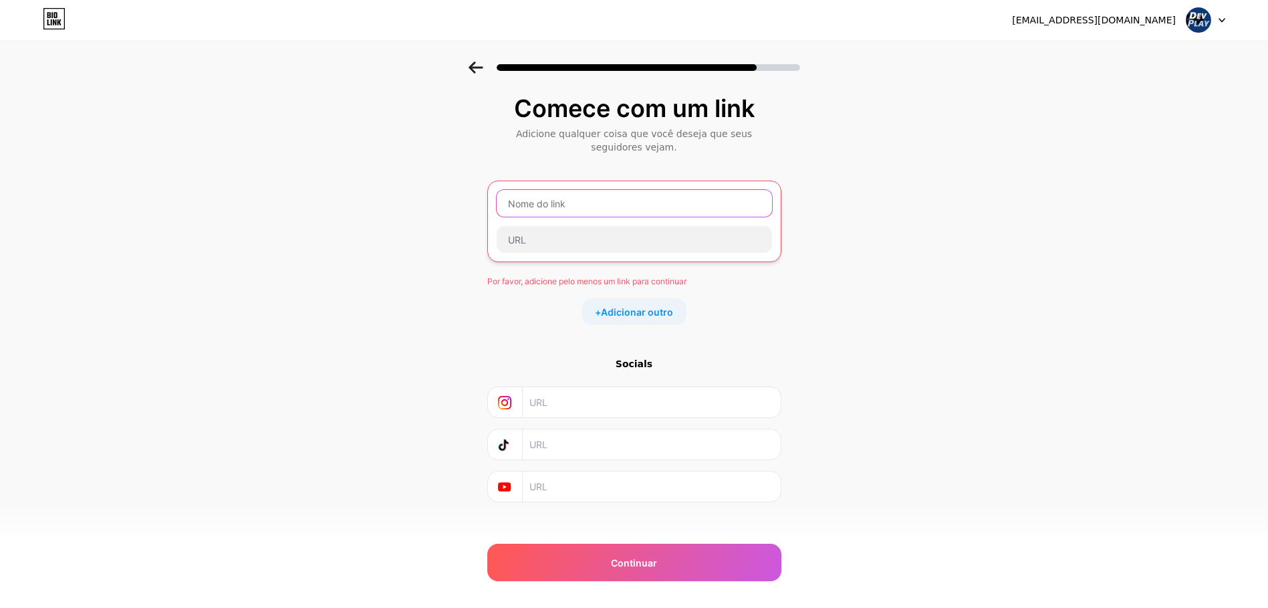
click at [614, 214] on input "text" at bounding box center [634, 203] width 275 height 27
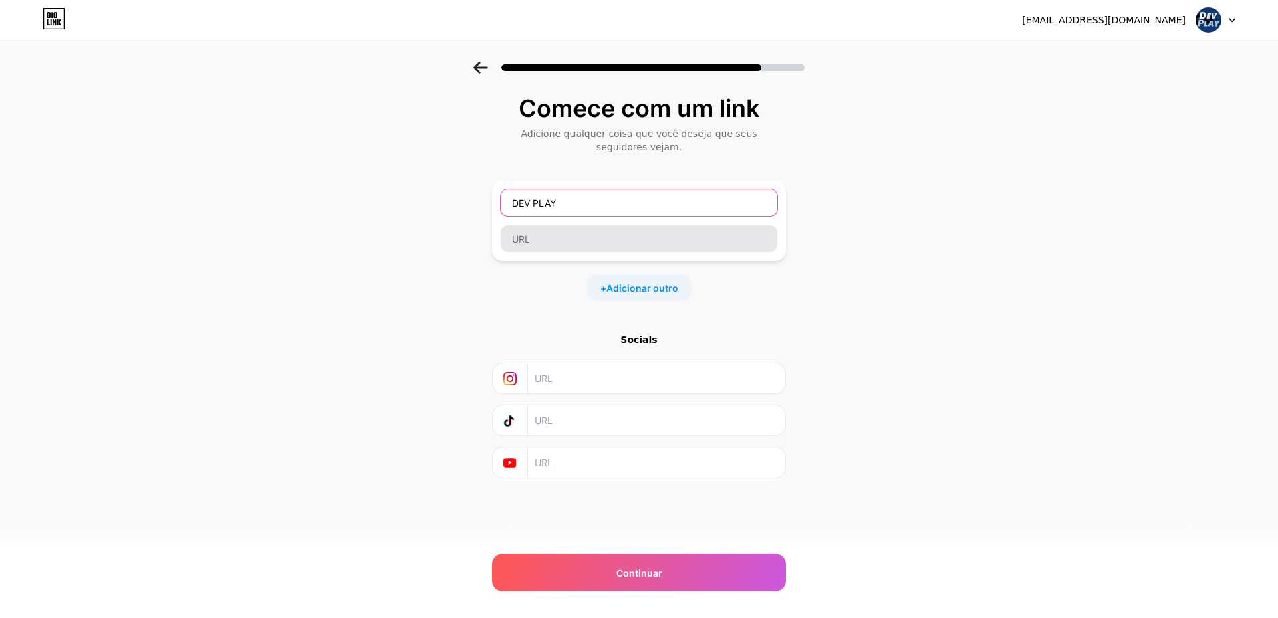
type input "DEV PLAY"
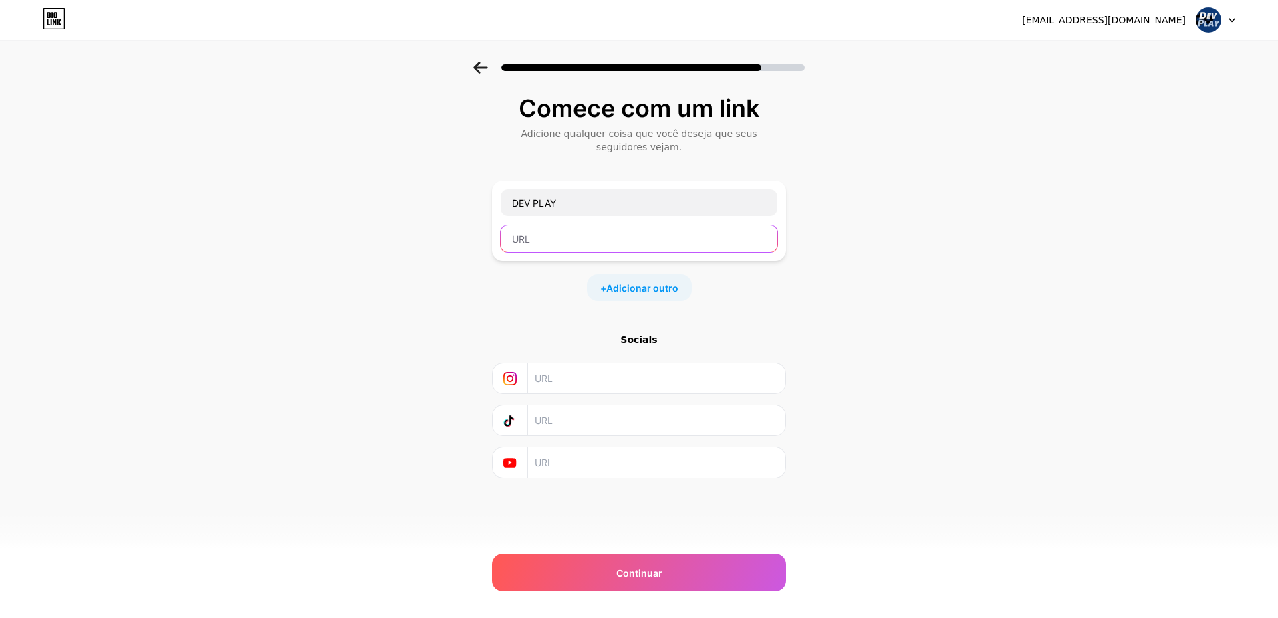
click at [614, 229] on input "text" at bounding box center [639, 238] width 277 height 27
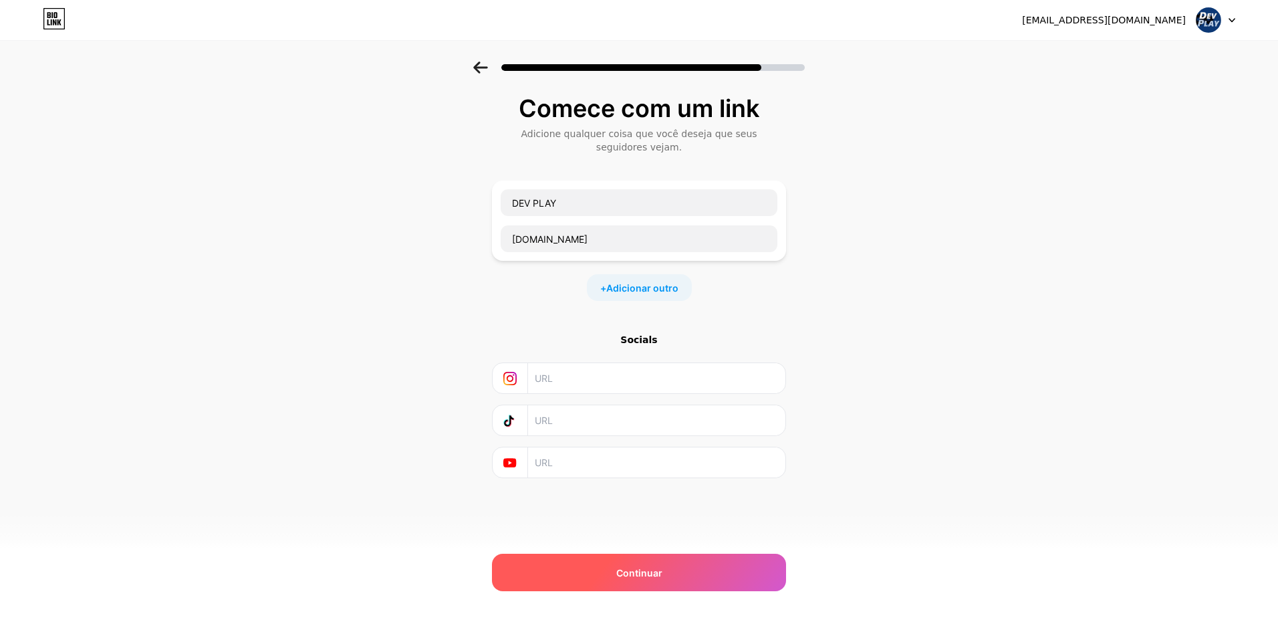
click at [655, 563] on div "Continuar" at bounding box center [639, 572] width 294 height 37
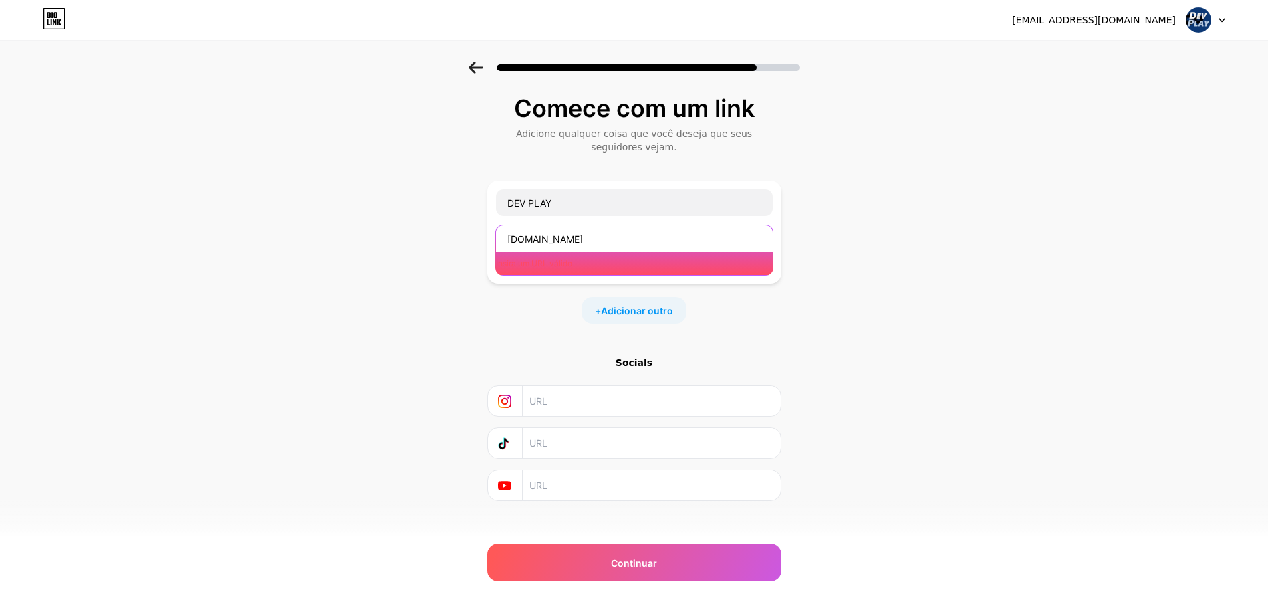
click at [514, 239] on input "DEVPLA.COM" at bounding box center [634, 238] width 277 height 27
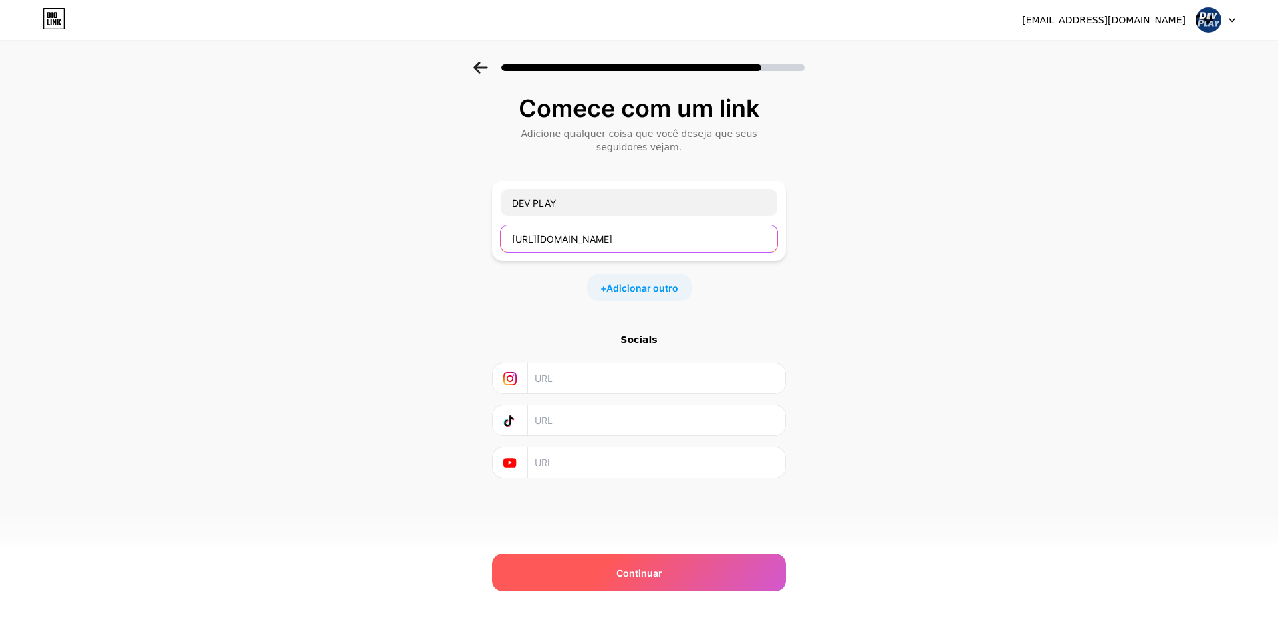
type input "HTTP://DEVPLA.COM"
click at [673, 568] on div "Continuar" at bounding box center [639, 572] width 294 height 37
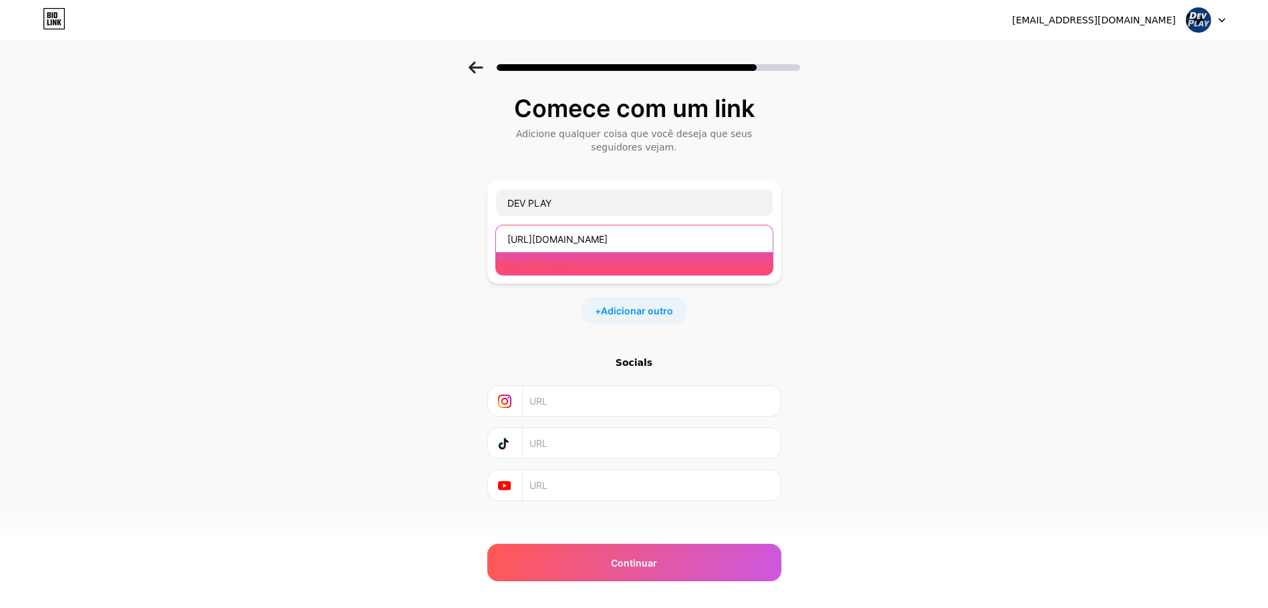
click at [640, 233] on input "HTTP://DEVPLA.COM" at bounding box center [634, 238] width 277 height 27
drag, startPoint x: 640, startPoint y: 233, endPoint x: 423, endPoint y: 261, distance: 219.7
click at [423, 261] on div "Comece com um link Adicione qualquer coisa que você deseja que seus seguidores …" at bounding box center [634, 315] width 1268 height 506
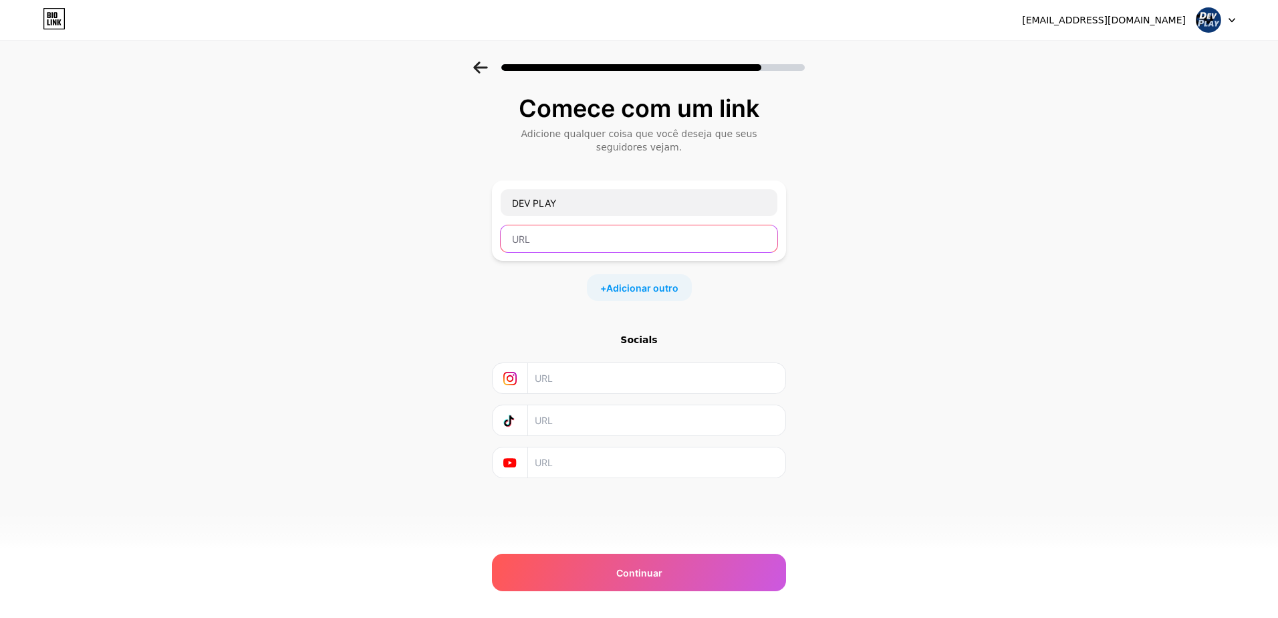
paste input "https://grindplay.sigmab.pro/#/dashboard"
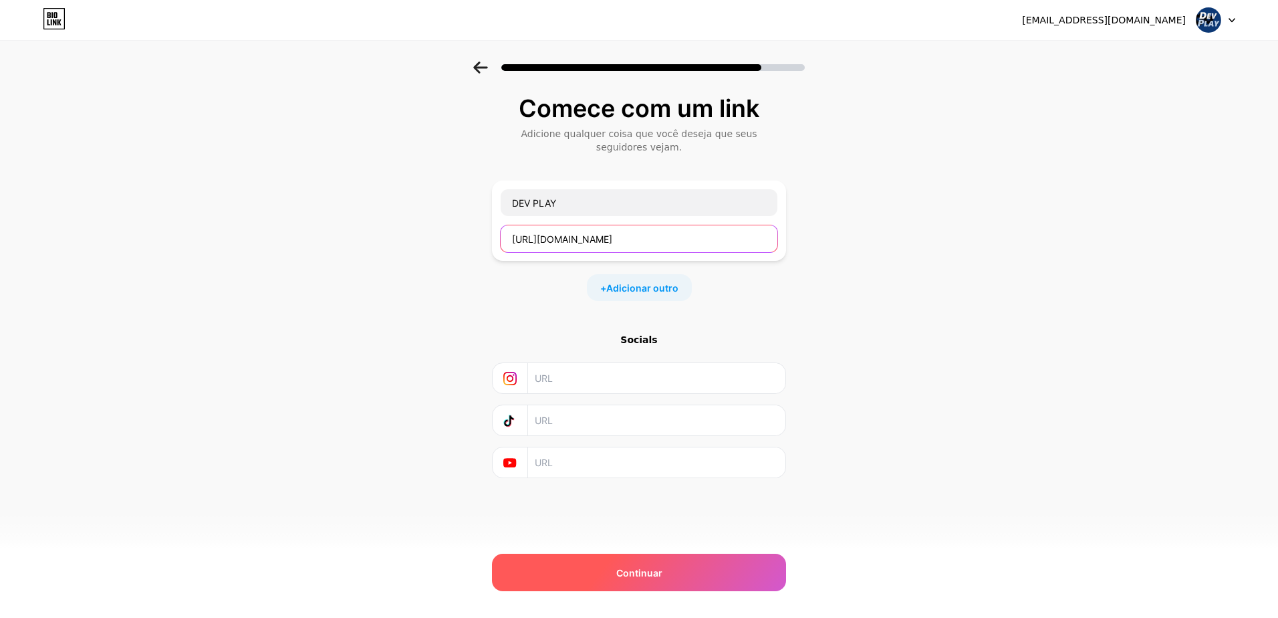
type input "https://grindplay.sigmab.pro/#/dashboard"
click at [689, 566] on div "Continuar" at bounding box center [639, 572] width 294 height 37
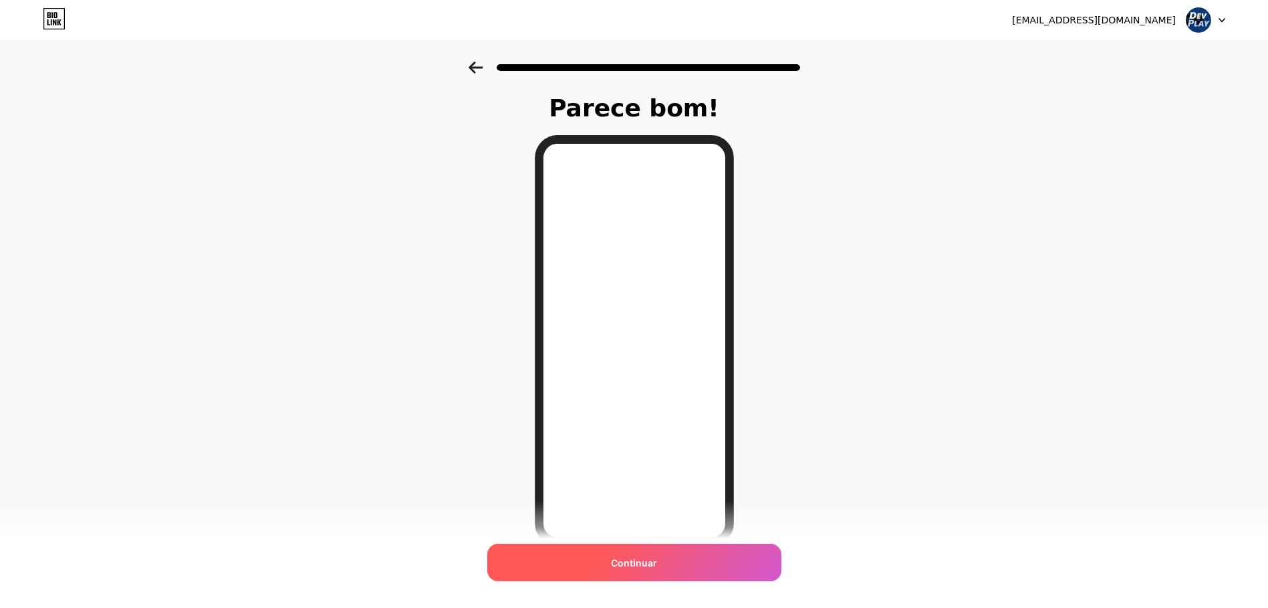
click at [669, 562] on div "Continuar" at bounding box center [634, 562] width 294 height 37
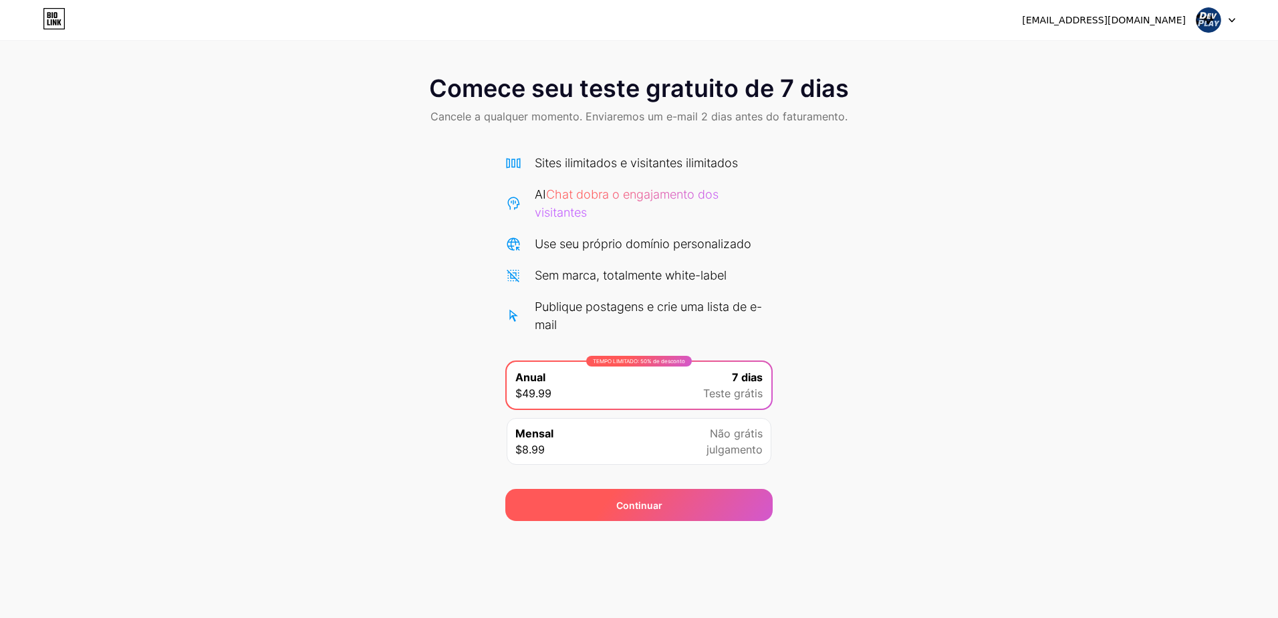
click at [637, 495] on div "Continuar" at bounding box center [638, 505] width 267 height 32
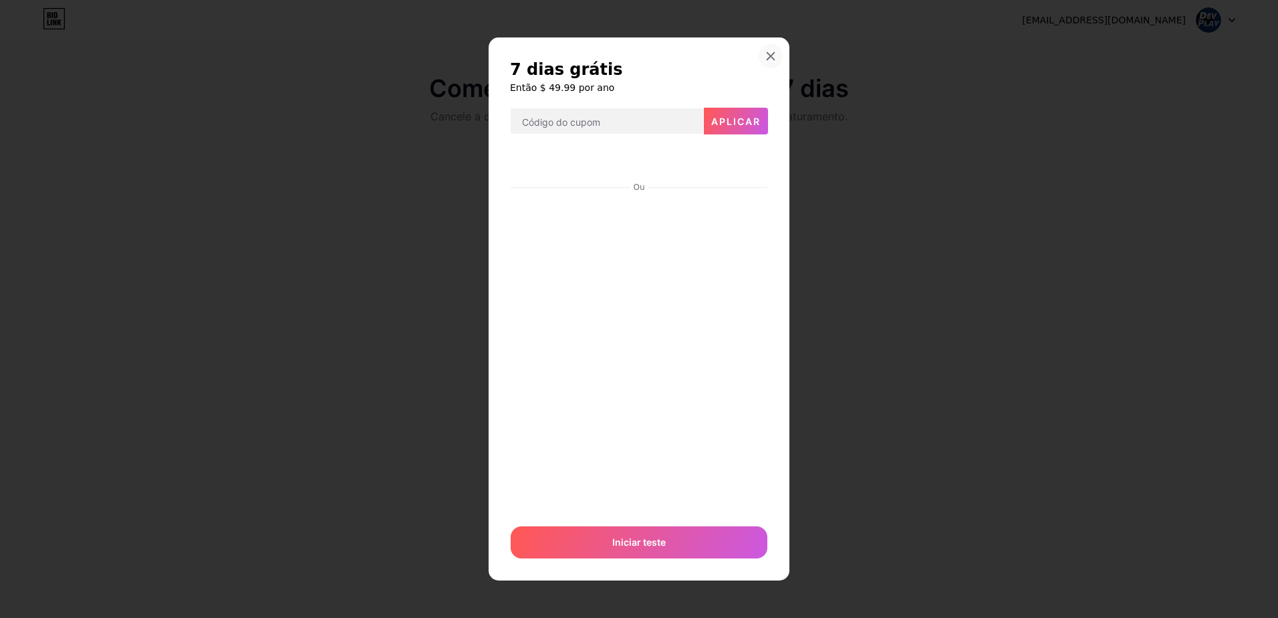
click at [772, 57] on icon at bounding box center [770, 56] width 7 height 7
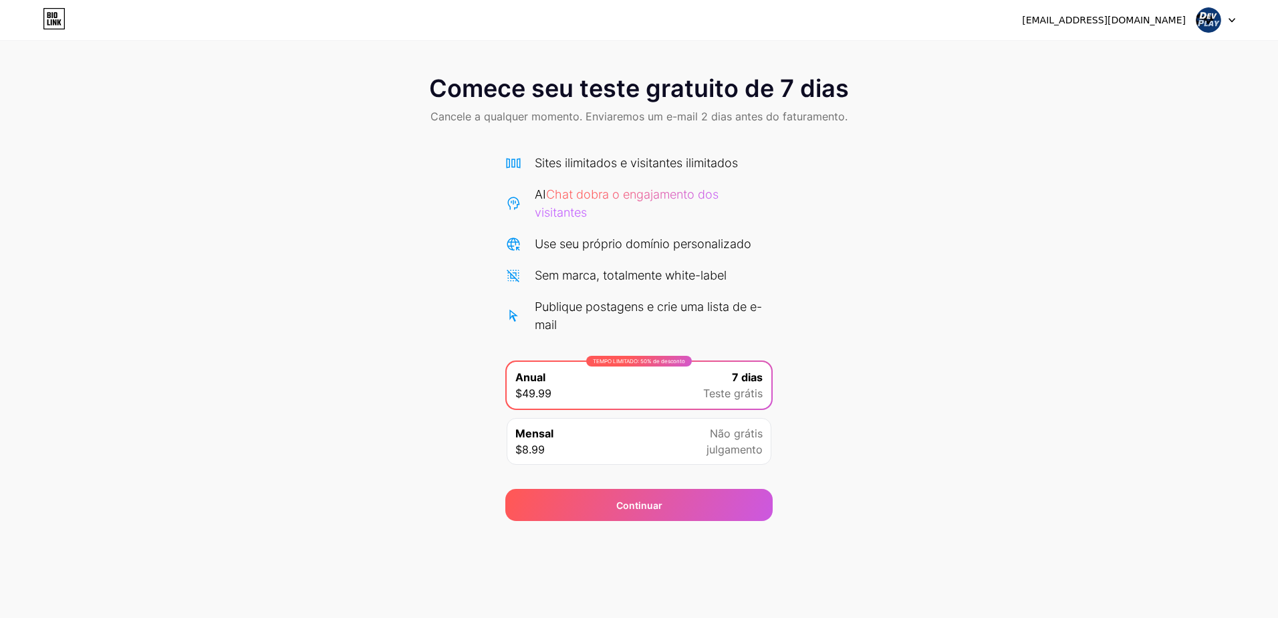
click at [57, 16] on icon at bounding box center [54, 18] width 23 height 21
click at [1216, 15] on img at bounding box center [1208, 19] width 25 height 25
click at [1110, 49] on li "Logout" at bounding box center [1152, 55] width 166 height 36
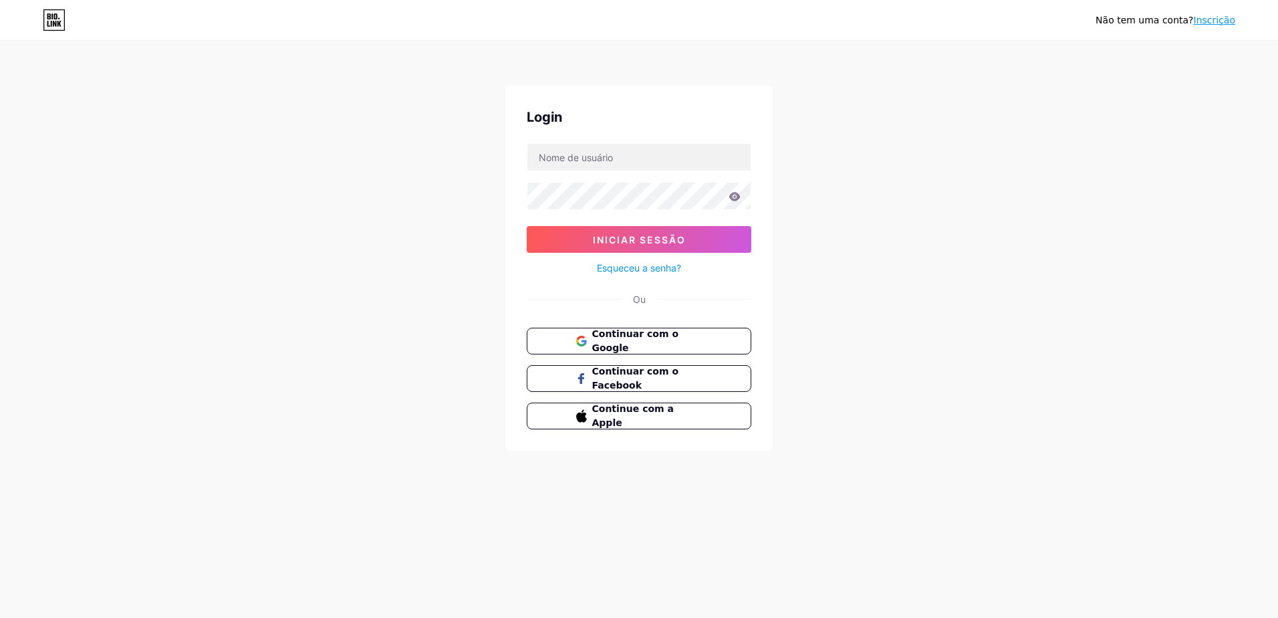
click at [62, 16] on icon at bounding box center [54, 19] width 23 height 21
